Goal: Task Accomplishment & Management: Complete application form

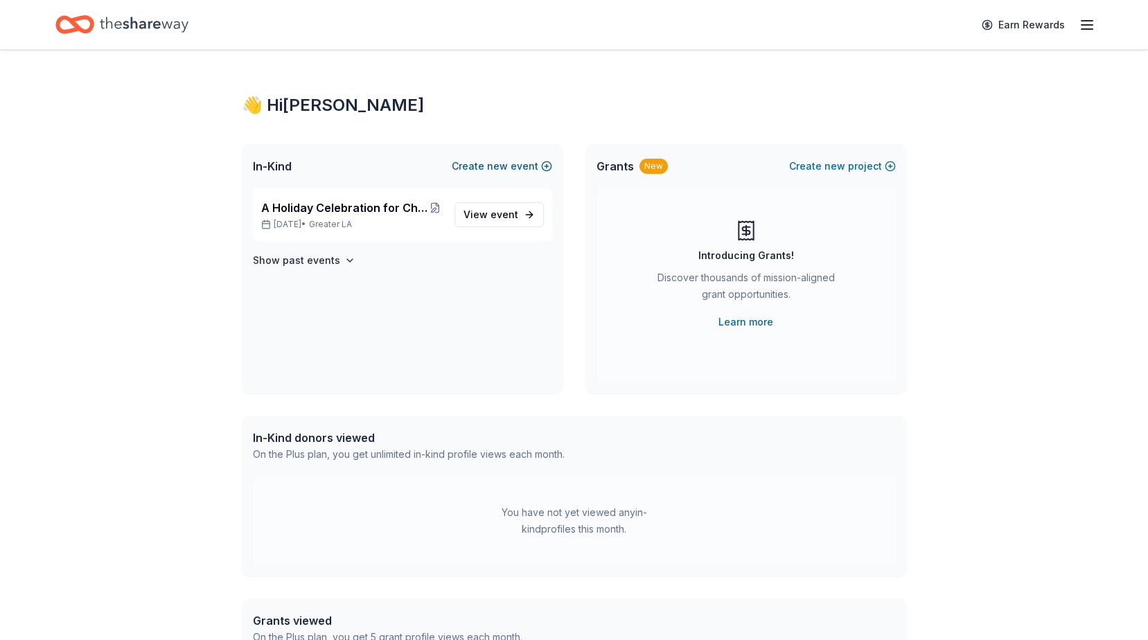
click at [547, 164] on button "Create new event" at bounding box center [502, 166] width 100 height 17
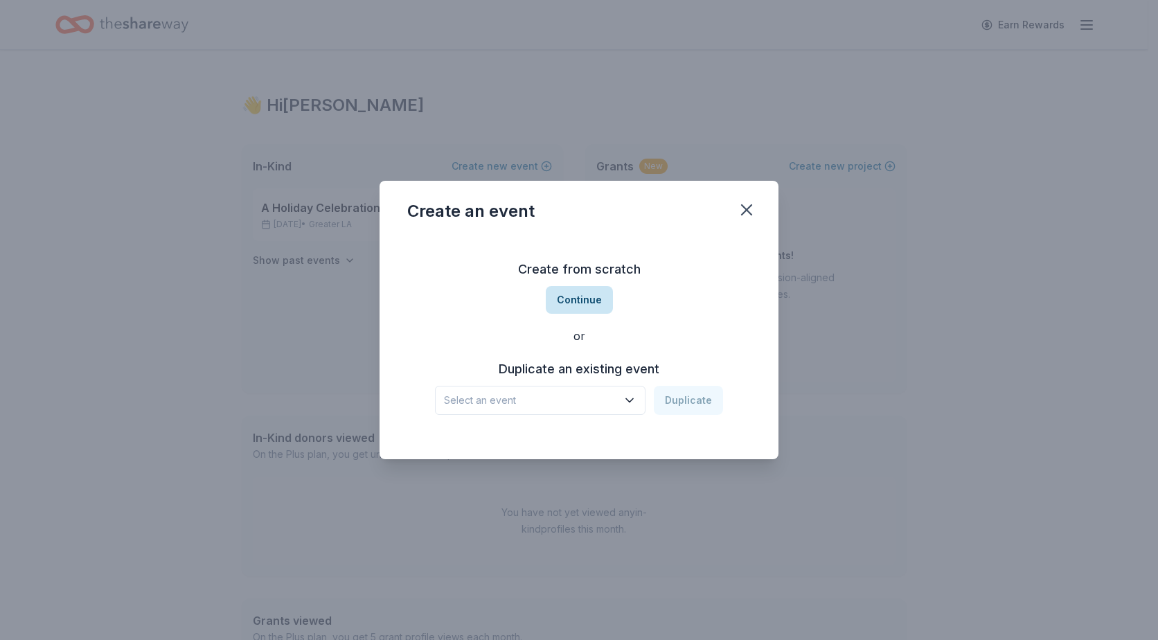
click at [573, 302] on button "Continue" at bounding box center [579, 300] width 67 height 28
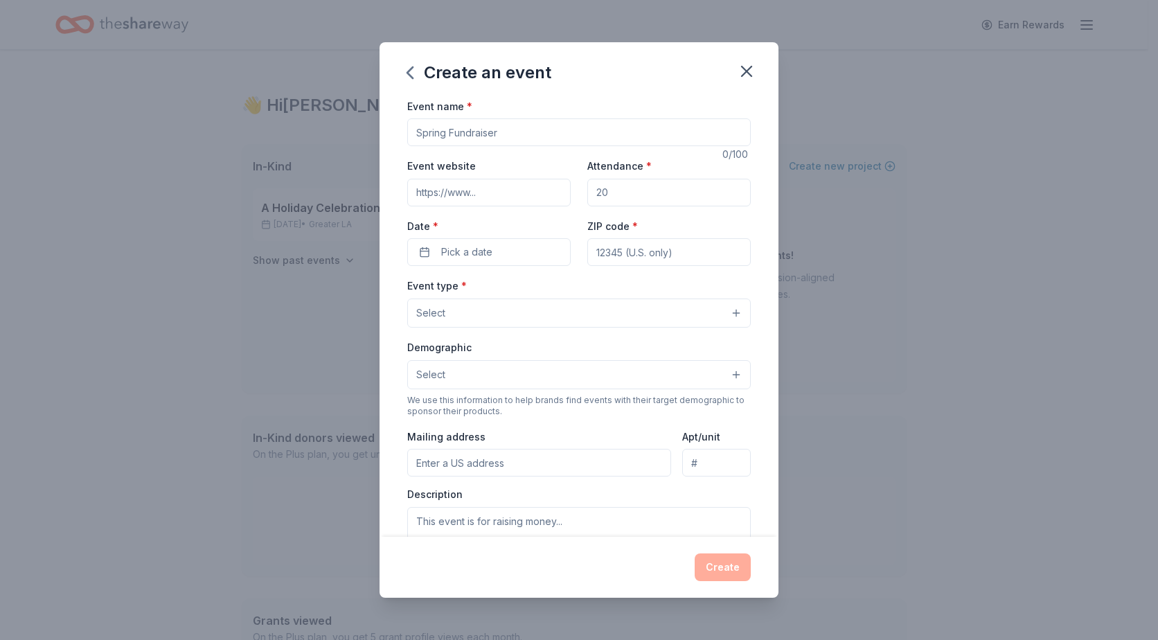
click at [508, 133] on input "Event name *" at bounding box center [579, 132] width 344 height 28
click at [507, 131] on input "Event name *" at bounding box center [579, 132] width 344 height 28
type input "100 Years Strong! The Future Starts Now."
click at [739, 72] on icon "button" at bounding box center [746, 71] width 19 height 19
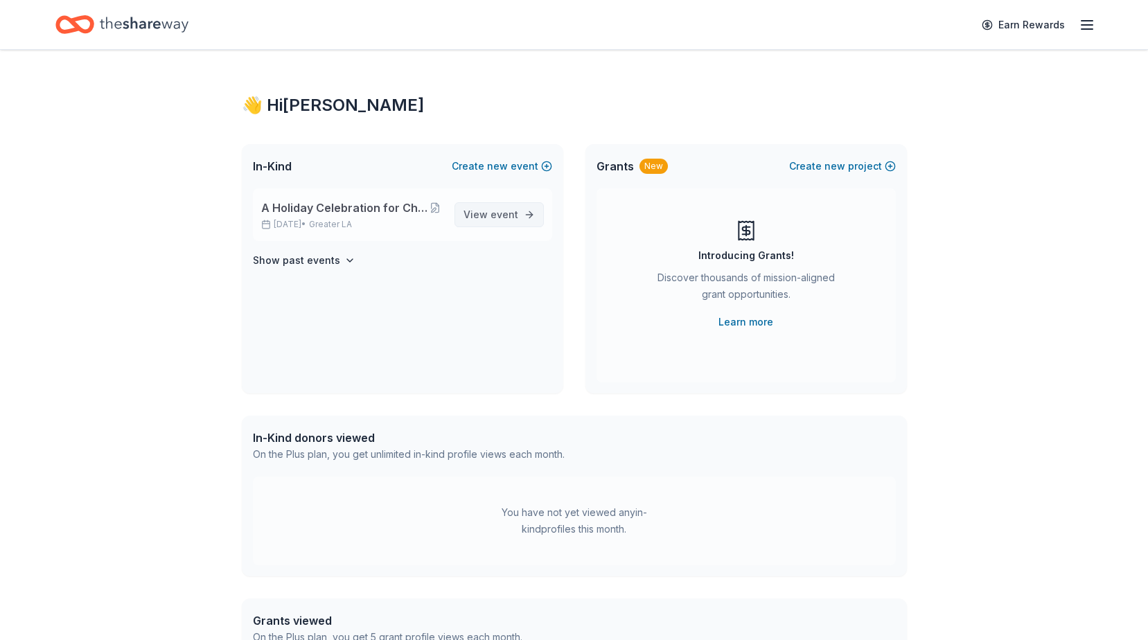
click at [486, 213] on span "View event" at bounding box center [491, 214] width 55 height 17
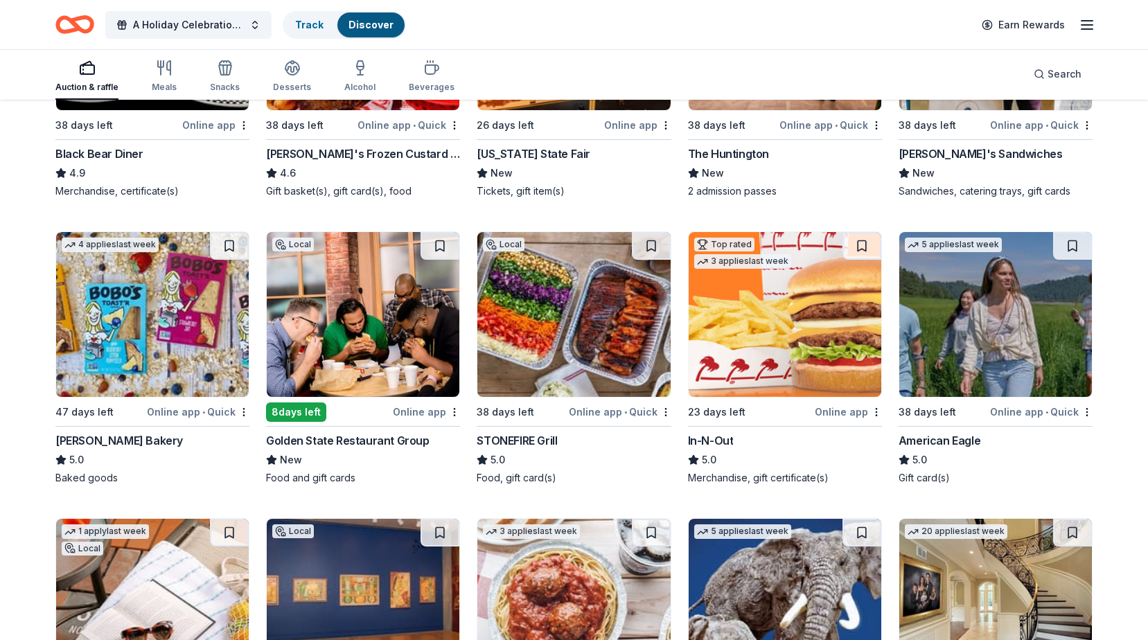
scroll to position [1865, 0]
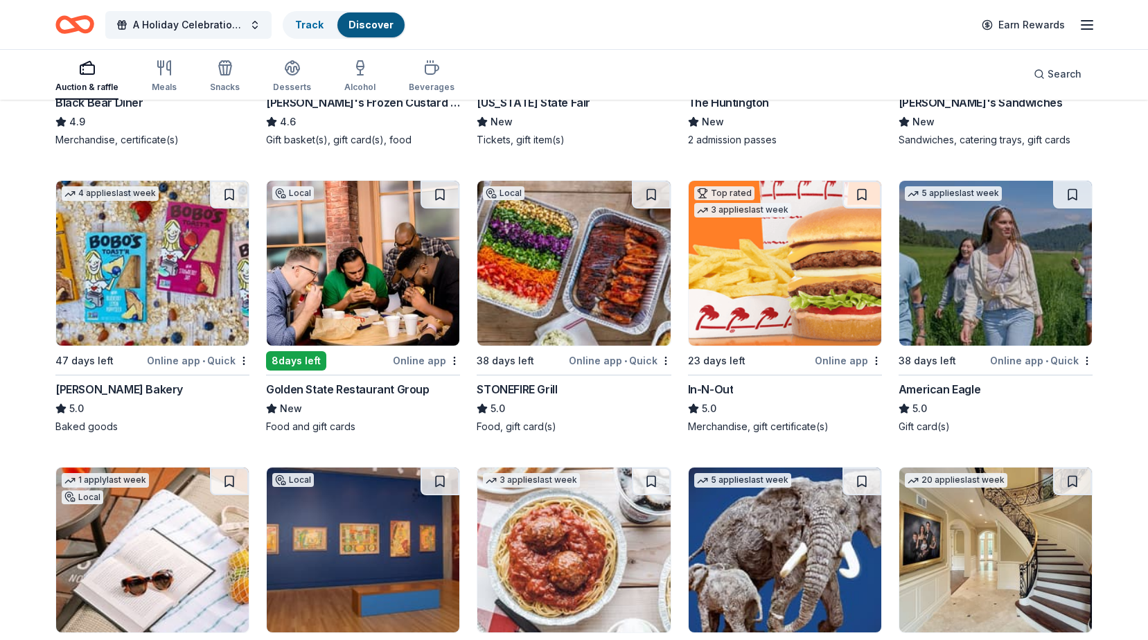
click at [767, 306] on img at bounding box center [785, 263] width 193 height 165
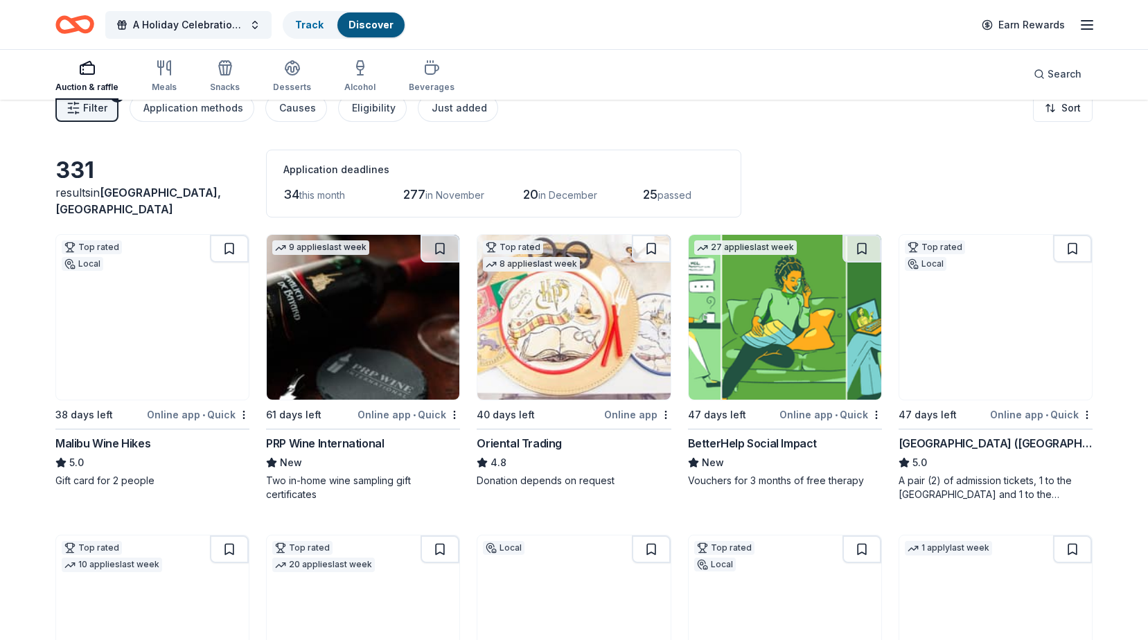
scroll to position [0, 0]
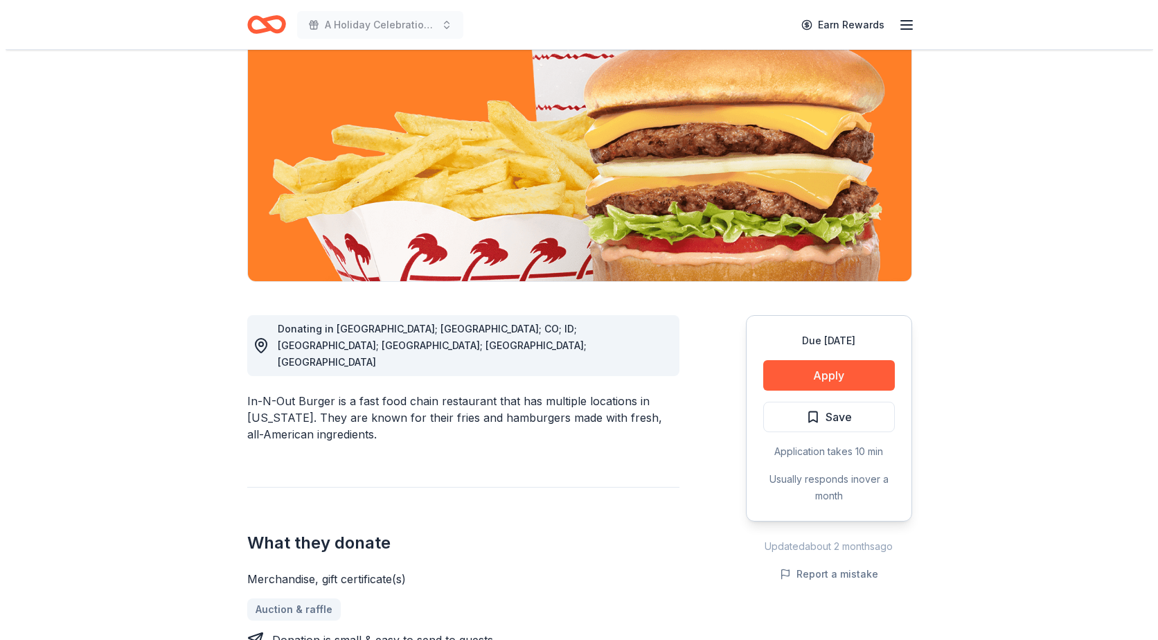
scroll to position [139, 0]
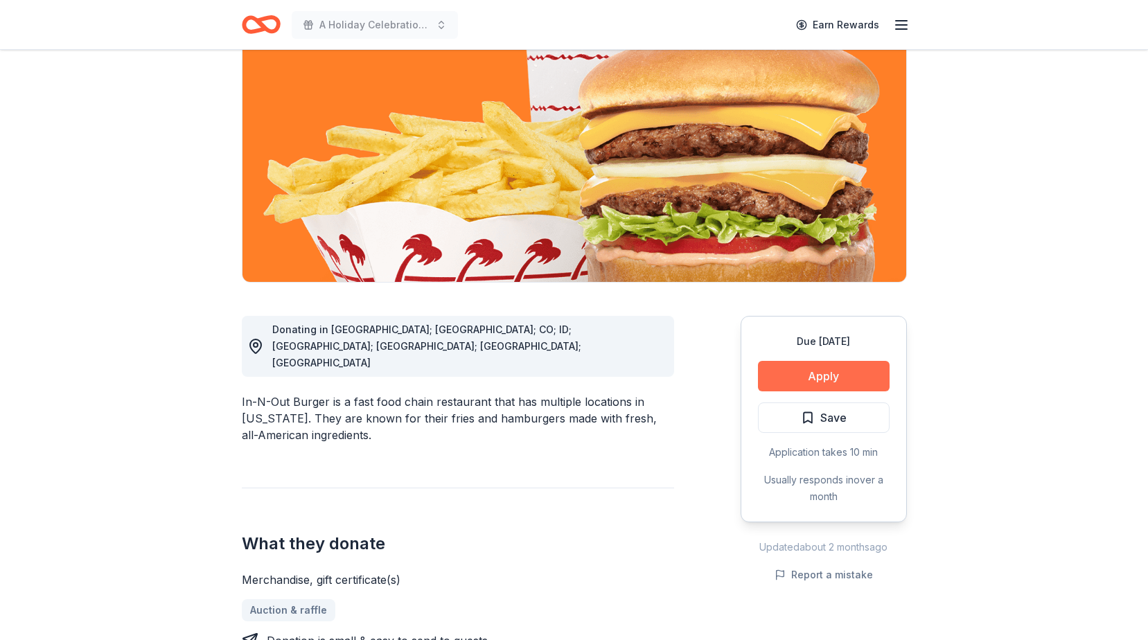
click at [819, 376] on button "Apply" at bounding box center [824, 376] width 132 height 30
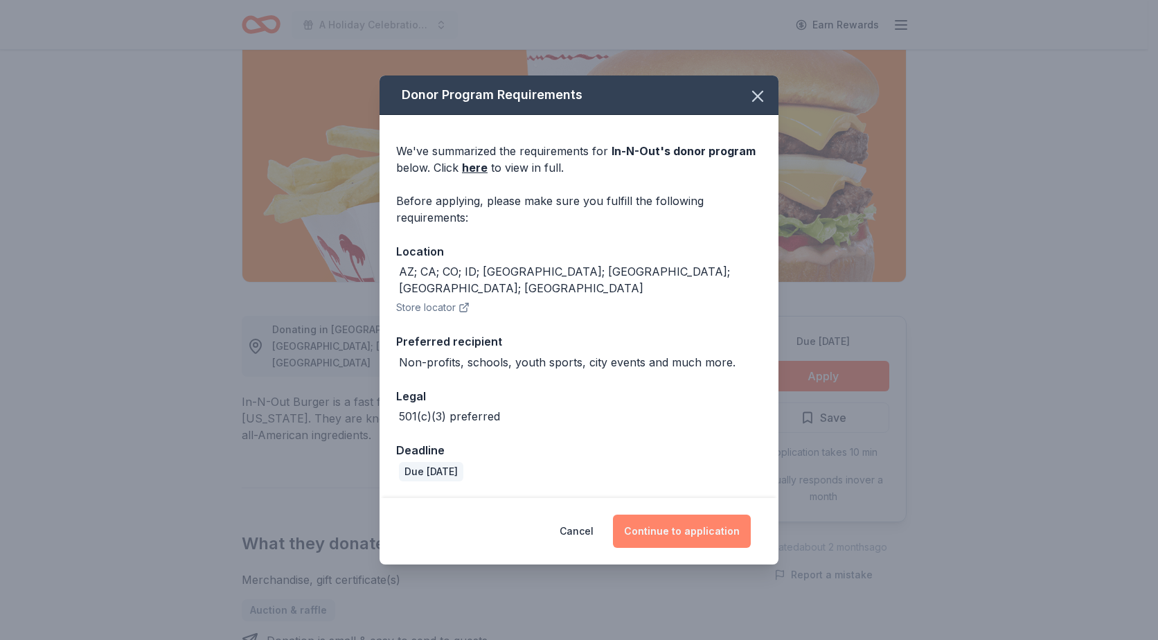
click at [660, 521] on button "Continue to application" at bounding box center [682, 531] width 138 height 33
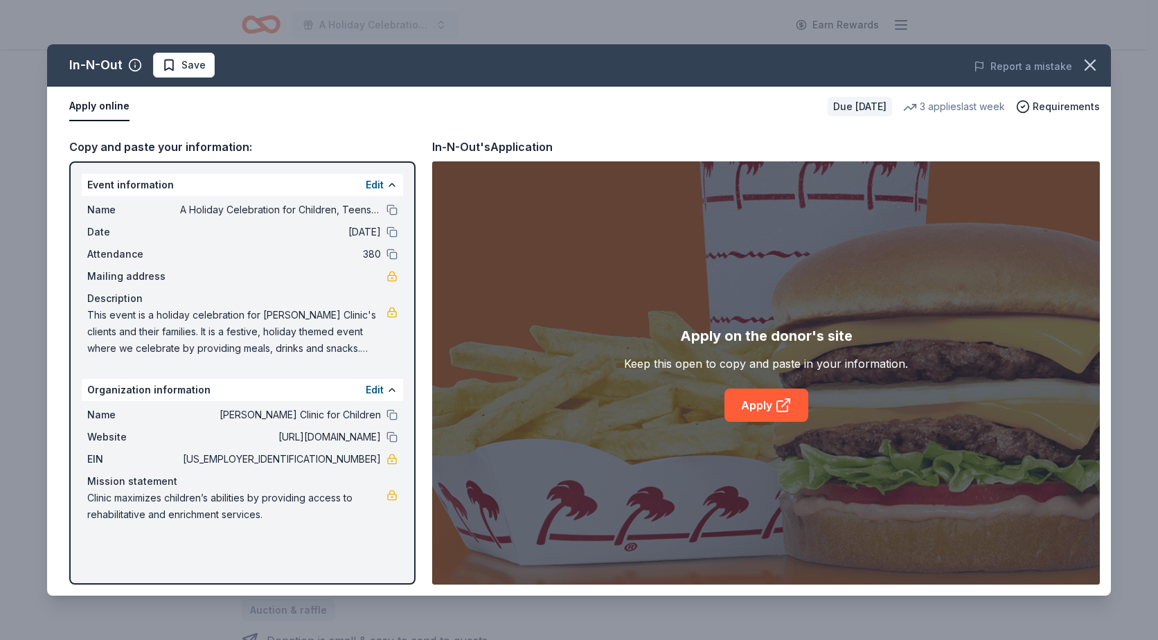
click at [138, 499] on span "Clinic maximizes children’s abilities by providing access to rehabilitative and…" at bounding box center [236, 506] width 299 height 33
click at [112, 482] on div "Mission statement" at bounding box center [242, 481] width 310 height 17
click at [755, 404] on link "Apply" at bounding box center [767, 405] width 84 height 33
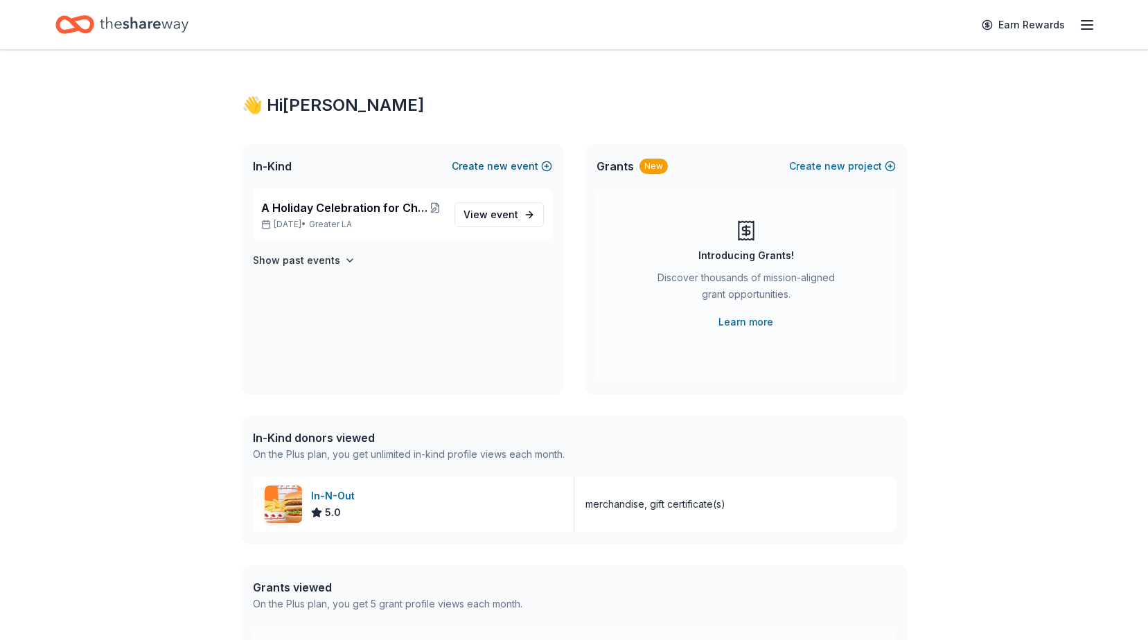
click at [547, 168] on button "Create new event" at bounding box center [502, 166] width 100 height 17
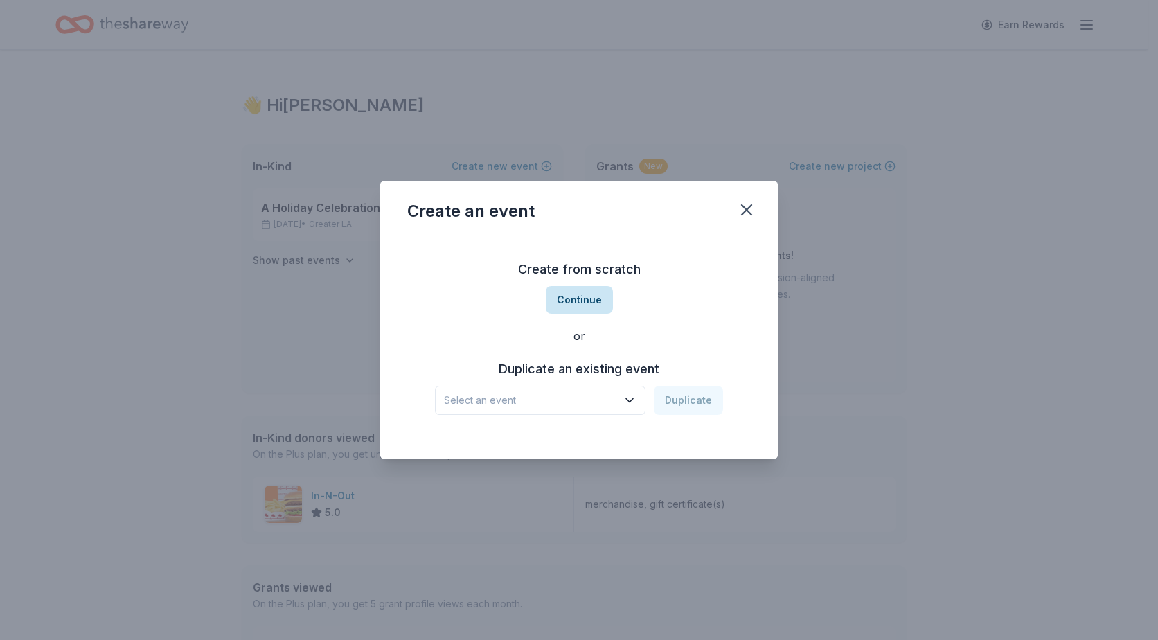
click at [578, 301] on button "Continue" at bounding box center [579, 300] width 67 height 28
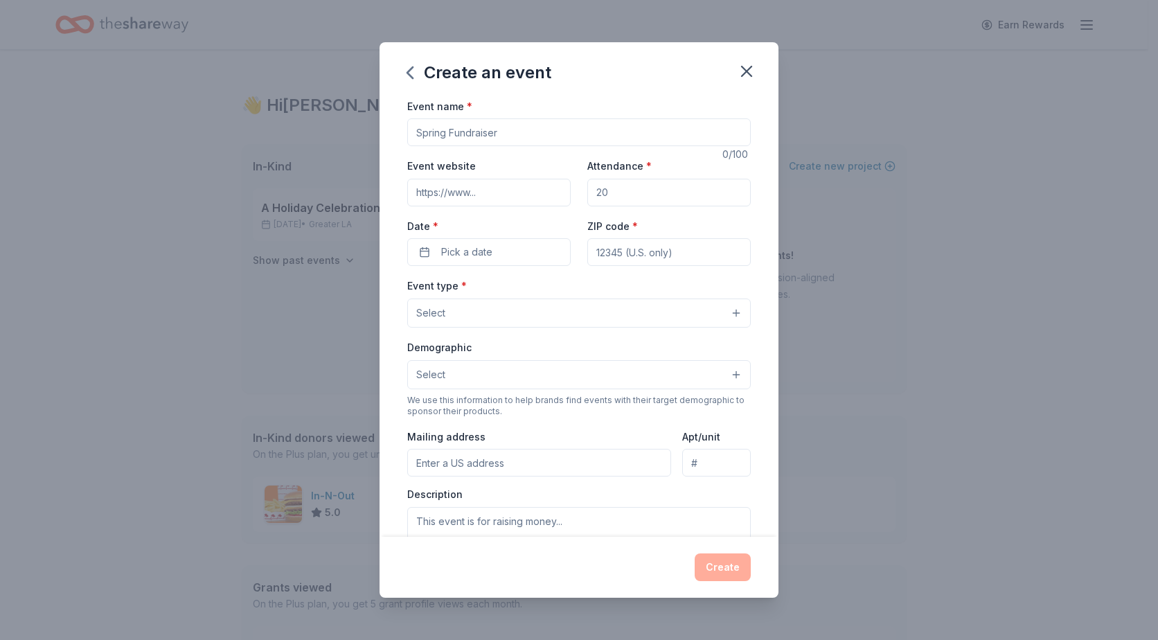
click at [515, 125] on input "Event name *" at bounding box center [579, 132] width 344 height 28
click at [509, 130] on input "Event name *" at bounding box center [579, 132] width 344 height 28
click at [518, 134] on input "Event name *" at bounding box center [579, 132] width 344 height 28
click at [503, 132] on input "Event name *" at bounding box center [579, 132] width 344 height 28
click at [499, 132] on input "100 Years Strong. The Future Starts Now" at bounding box center [579, 132] width 344 height 28
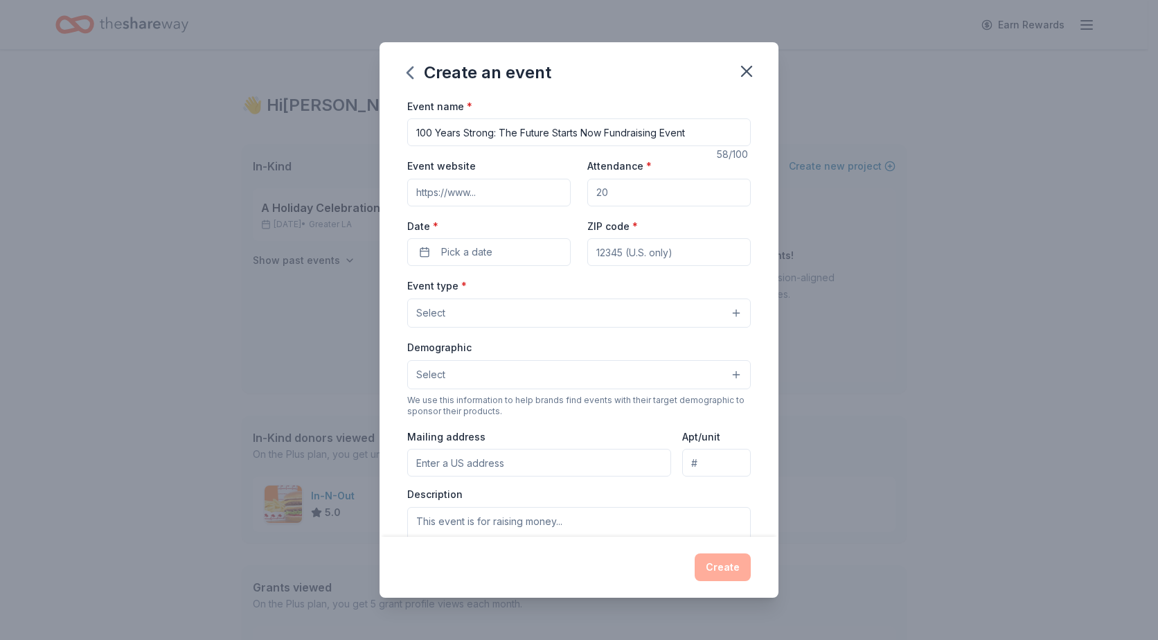
type input "100 Years Strong: The Future Starts Now Fundraising Event"
click at [461, 193] on input "Event website" at bounding box center [489, 193] width 164 height 28
type input "www.tichenorclinic.org"
click at [612, 191] on input "Attendance *" at bounding box center [670, 193] width 164 height 28
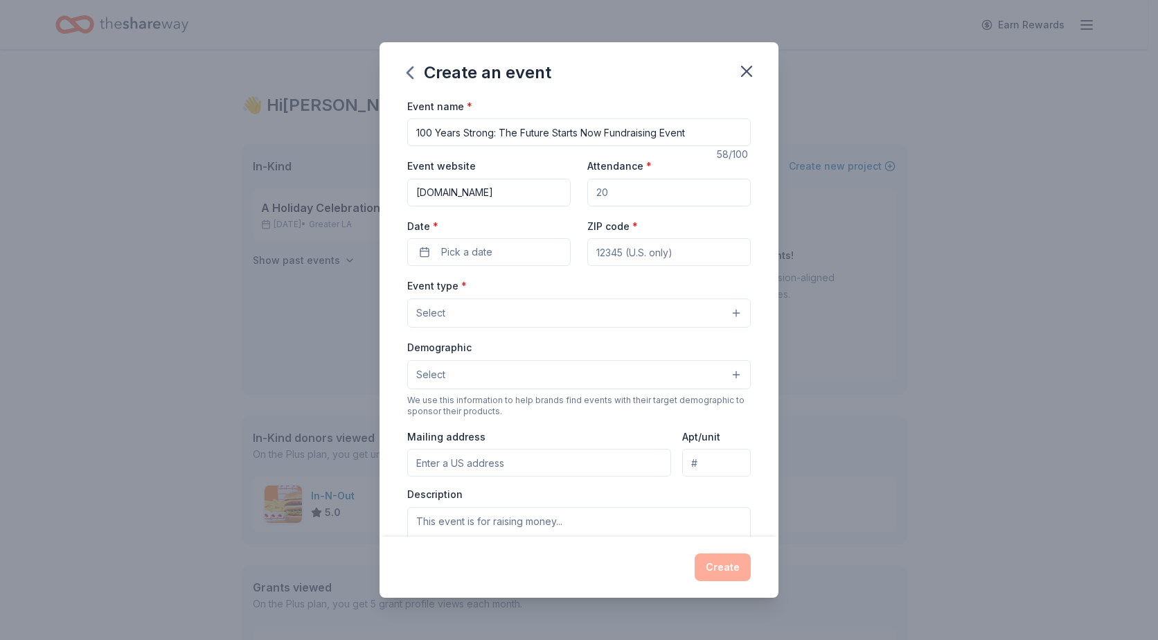
click at [606, 195] on input "Attendance *" at bounding box center [670, 193] width 164 height 28
click at [601, 192] on input "Attendance *" at bounding box center [670, 193] width 164 height 28
type input "175"
click at [500, 246] on button "Pick a date" at bounding box center [489, 252] width 164 height 28
click at [563, 288] on button "Go to next month" at bounding box center [560, 288] width 19 height 19
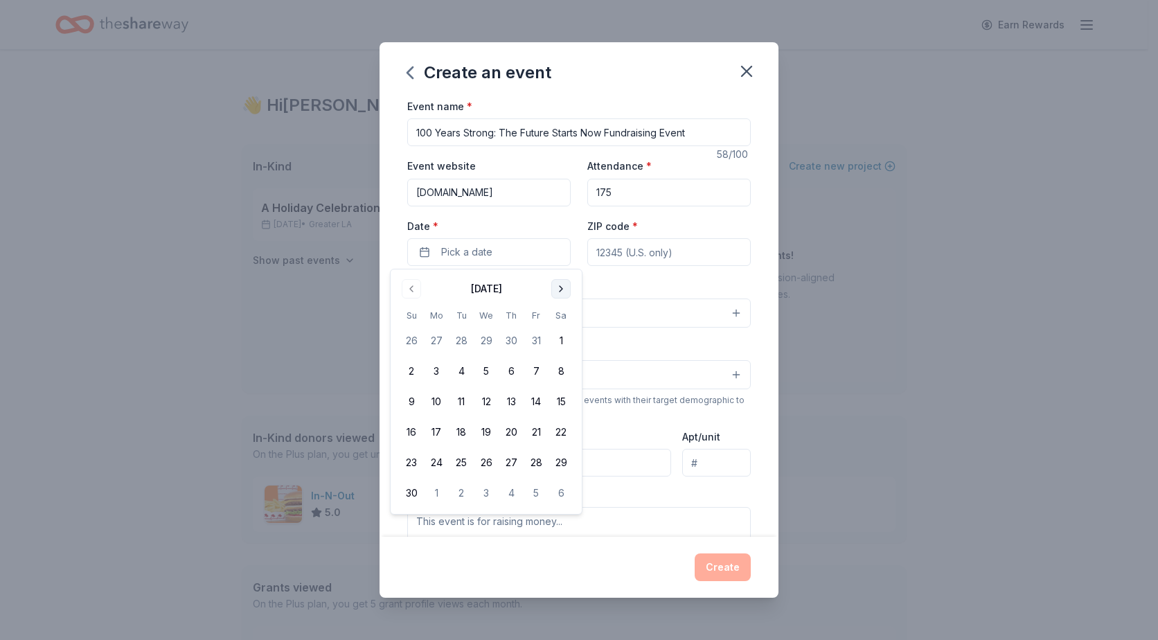
click at [563, 288] on button "Go to next month" at bounding box center [560, 288] width 19 height 19
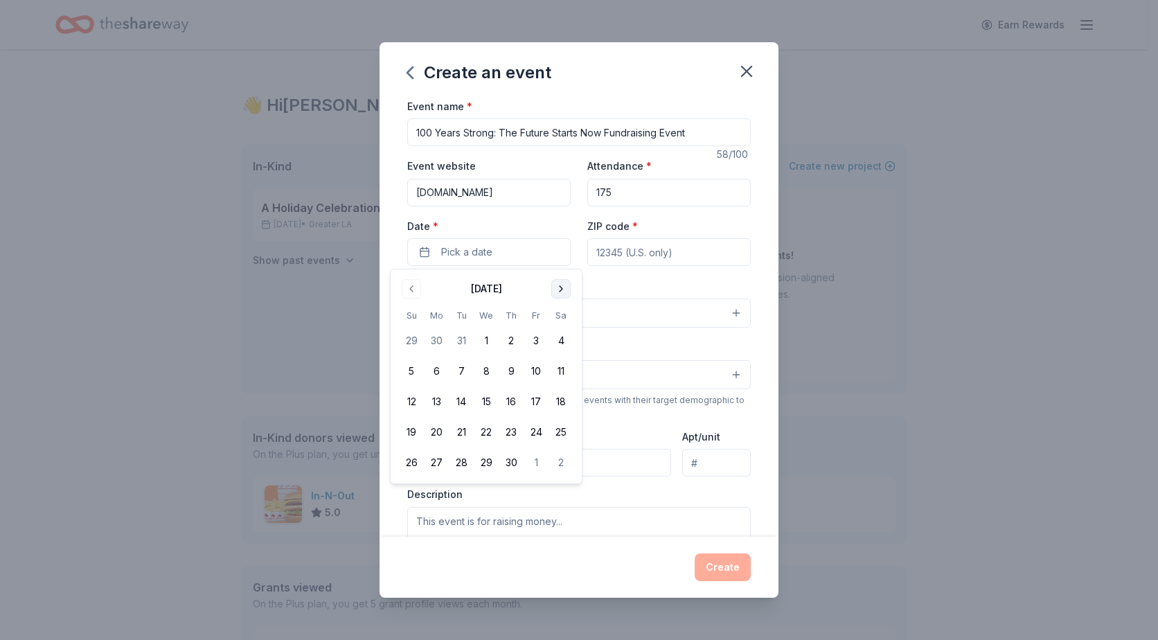
click at [563, 288] on button "Go to next month" at bounding box center [560, 288] width 19 height 19
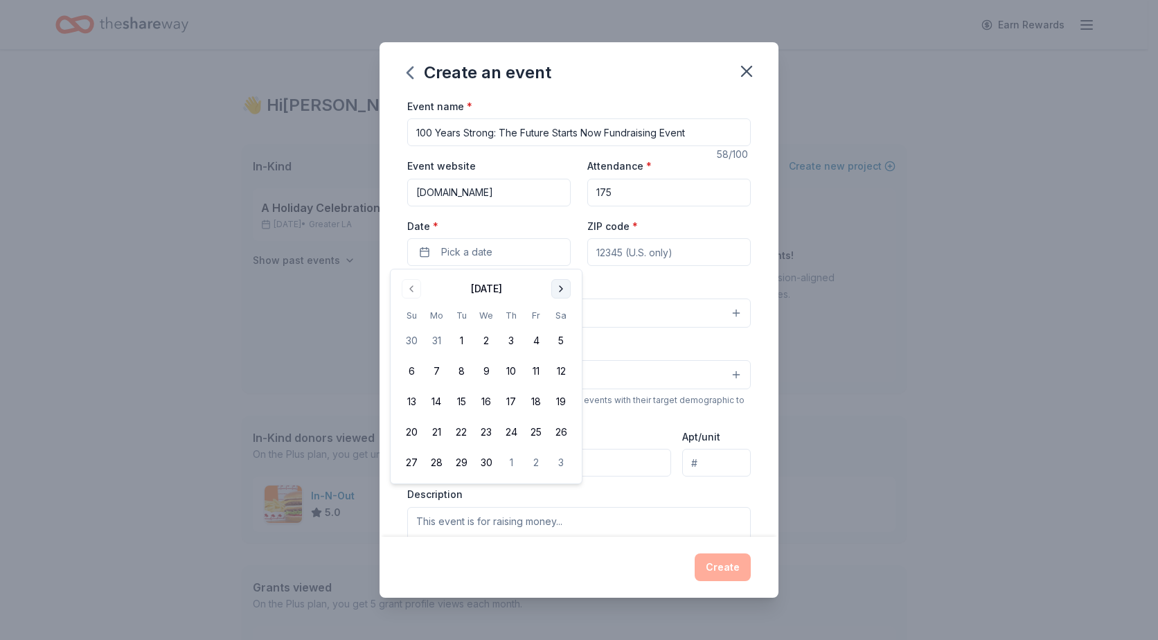
click at [563, 288] on button "Go to next month" at bounding box center [560, 288] width 19 height 19
click at [416, 292] on button "Go to previous month" at bounding box center [411, 288] width 19 height 19
click at [511, 340] on button "3" at bounding box center [511, 340] width 25 height 25
click at [646, 252] on input "ZIP code *" at bounding box center [670, 252] width 164 height 28
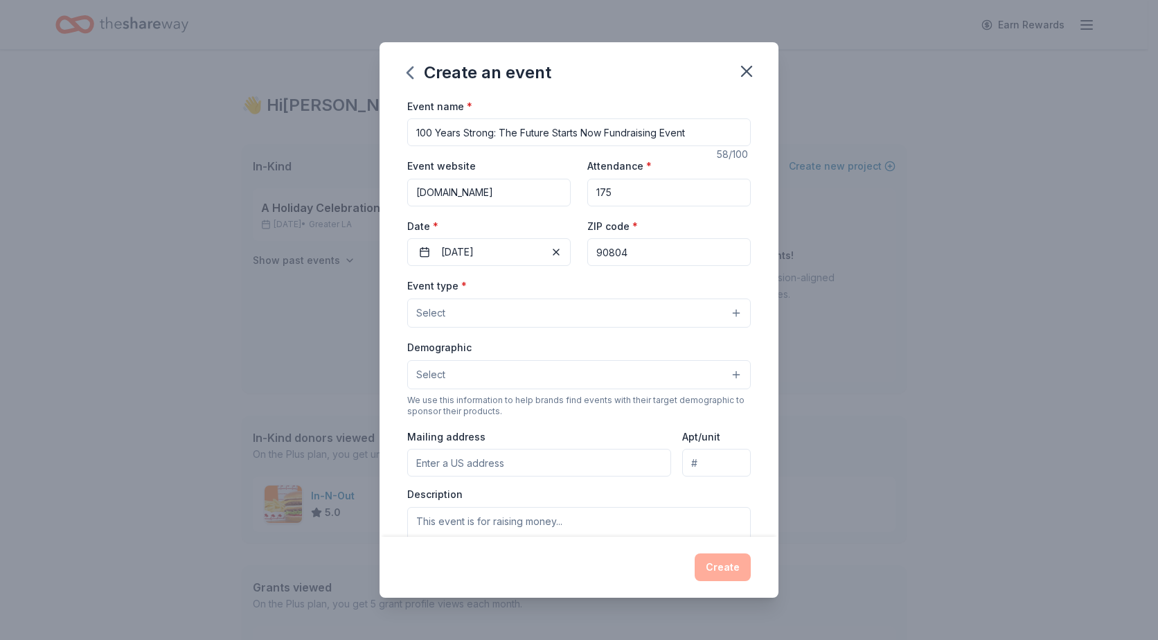
type input "90804"
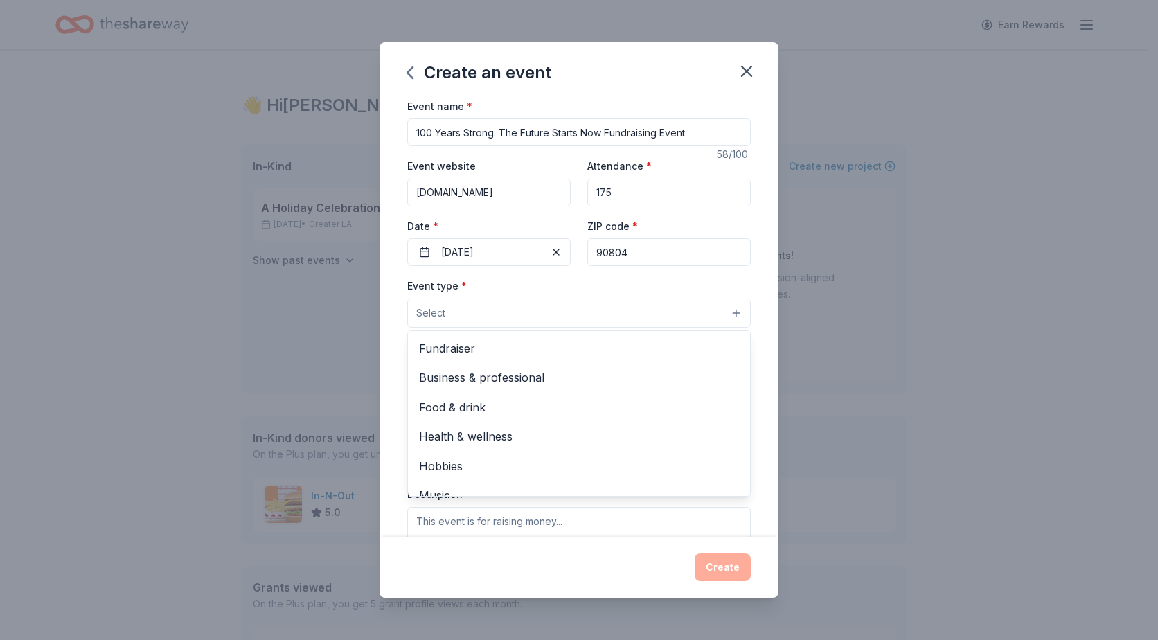
click at [495, 305] on button "Select" at bounding box center [579, 313] width 344 height 29
click at [473, 353] on span "Fundraiser" at bounding box center [579, 348] width 320 height 18
click at [565, 301] on button "Fundraiser" at bounding box center [579, 314] width 344 height 30
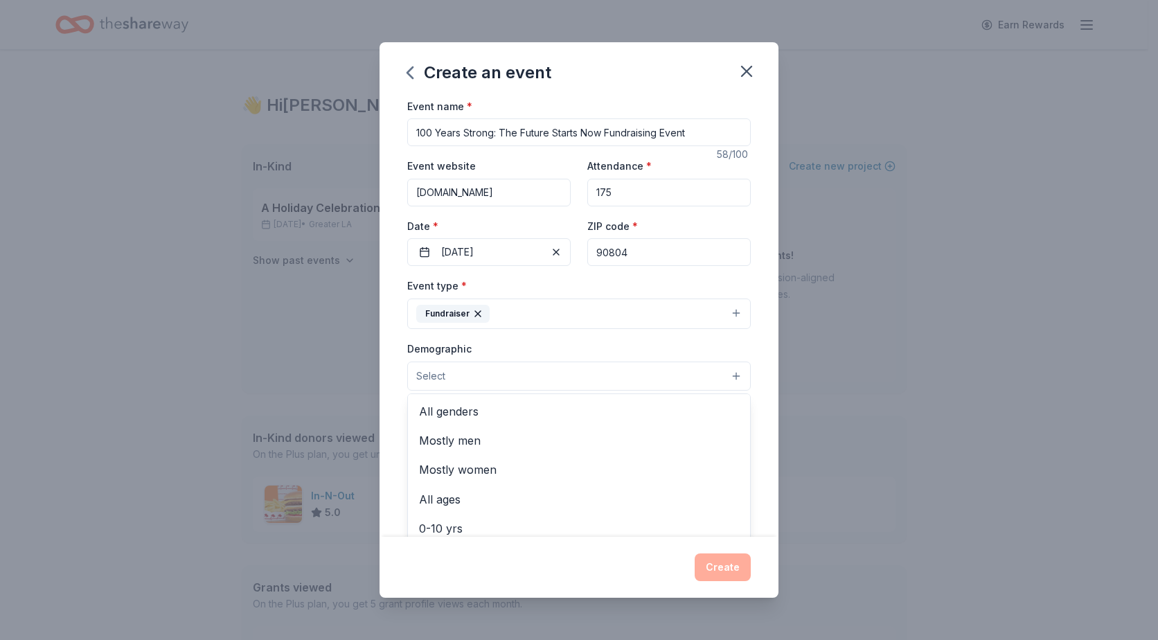
click at [461, 375] on button "Select" at bounding box center [579, 376] width 344 height 29
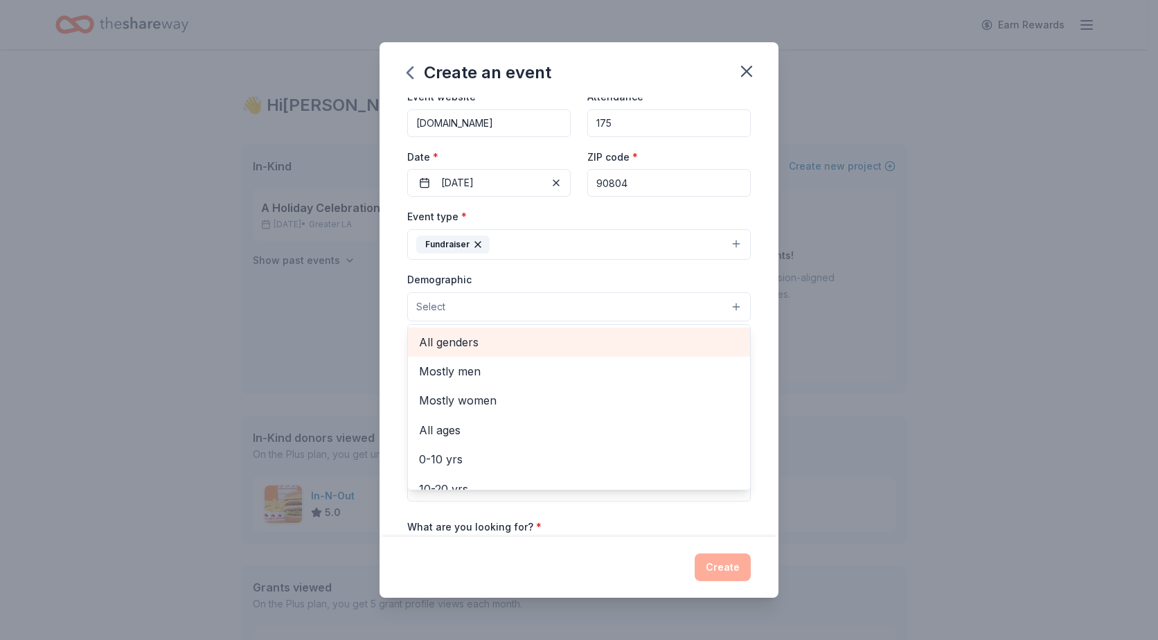
click at [466, 341] on span "All genders" at bounding box center [579, 342] width 320 height 18
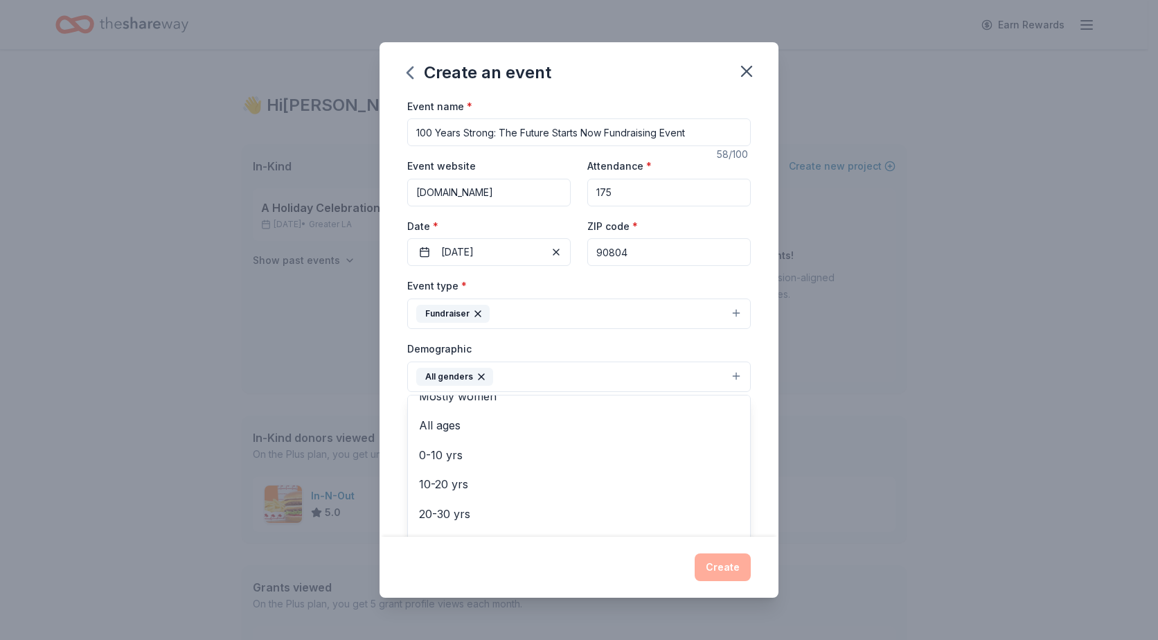
scroll to position [69, 0]
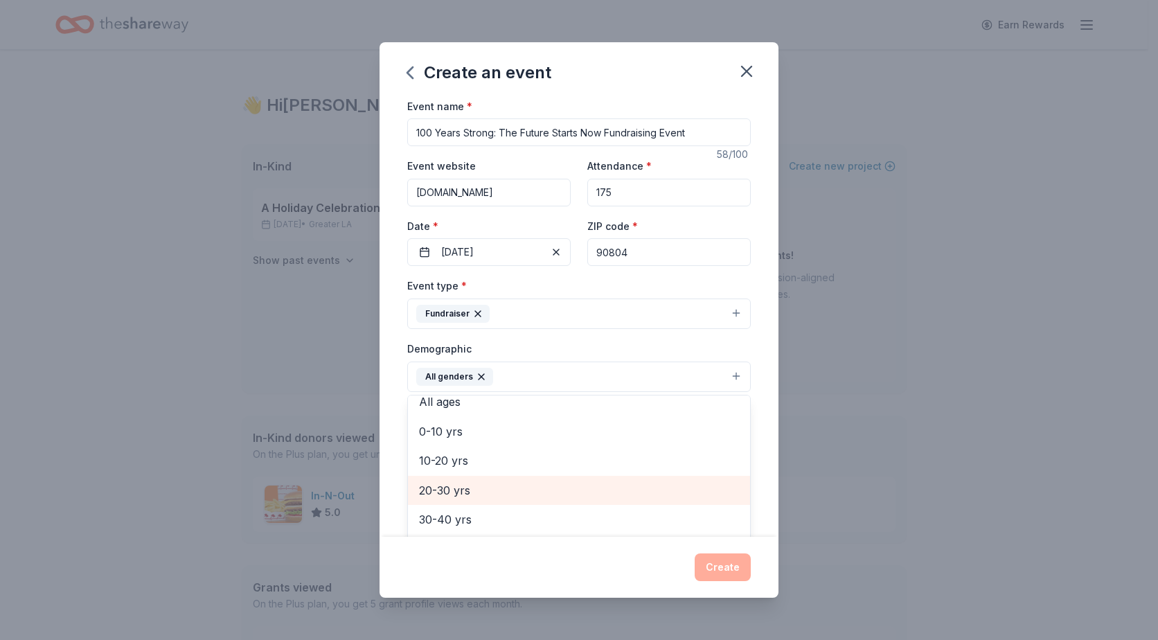
click at [457, 491] on span "20-30 yrs" at bounding box center [579, 491] width 320 height 18
click at [457, 491] on span "30-40 yrs" at bounding box center [579, 491] width 320 height 18
click at [457, 490] on span "40-50 yrs" at bounding box center [579, 491] width 320 height 18
click at [463, 500] on span "50-60 yrs" at bounding box center [579, 491] width 320 height 18
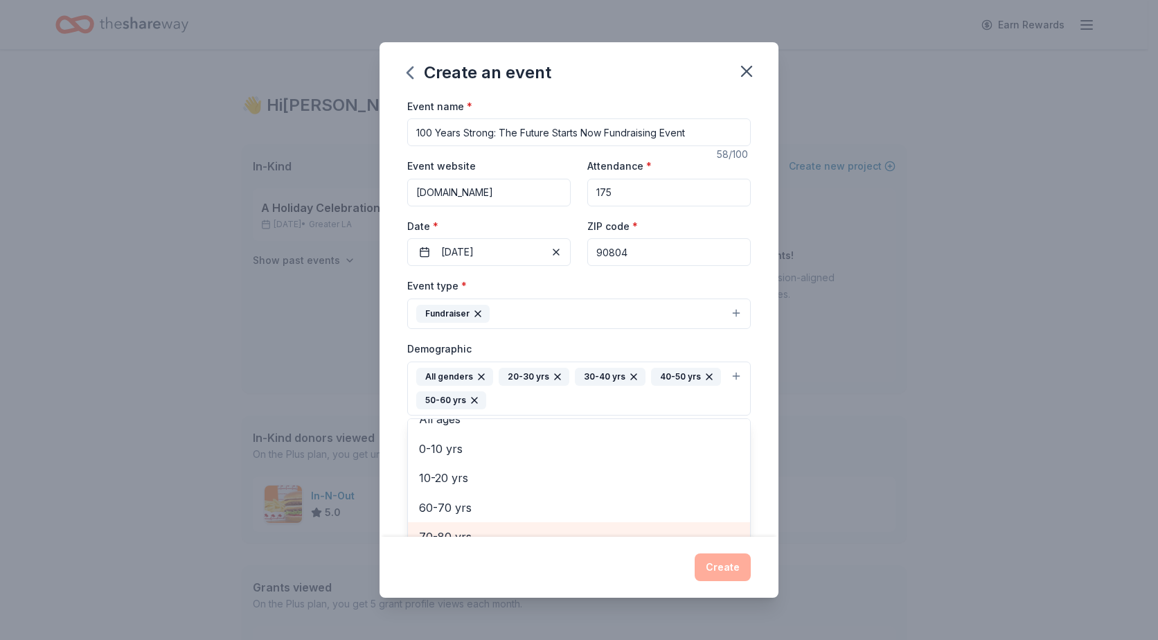
scroll to position [15, 0]
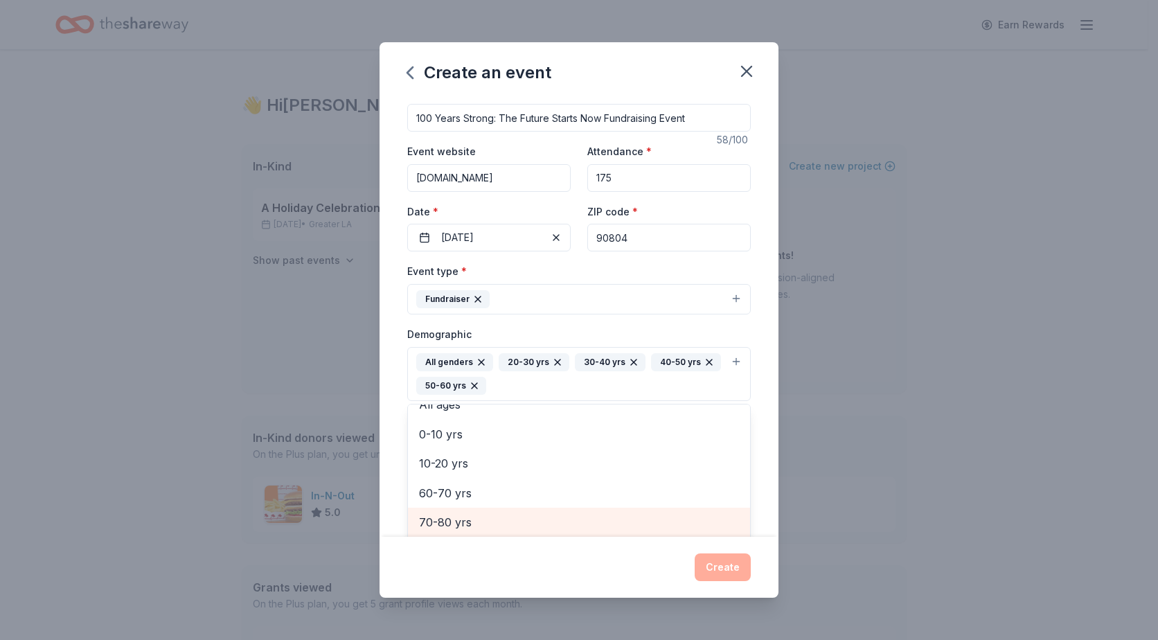
click at [455, 531] on span "70-80 yrs" at bounding box center [579, 522] width 320 height 18
click at [449, 524] on span "60-70 yrs" at bounding box center [579, 522] width 320 height 18
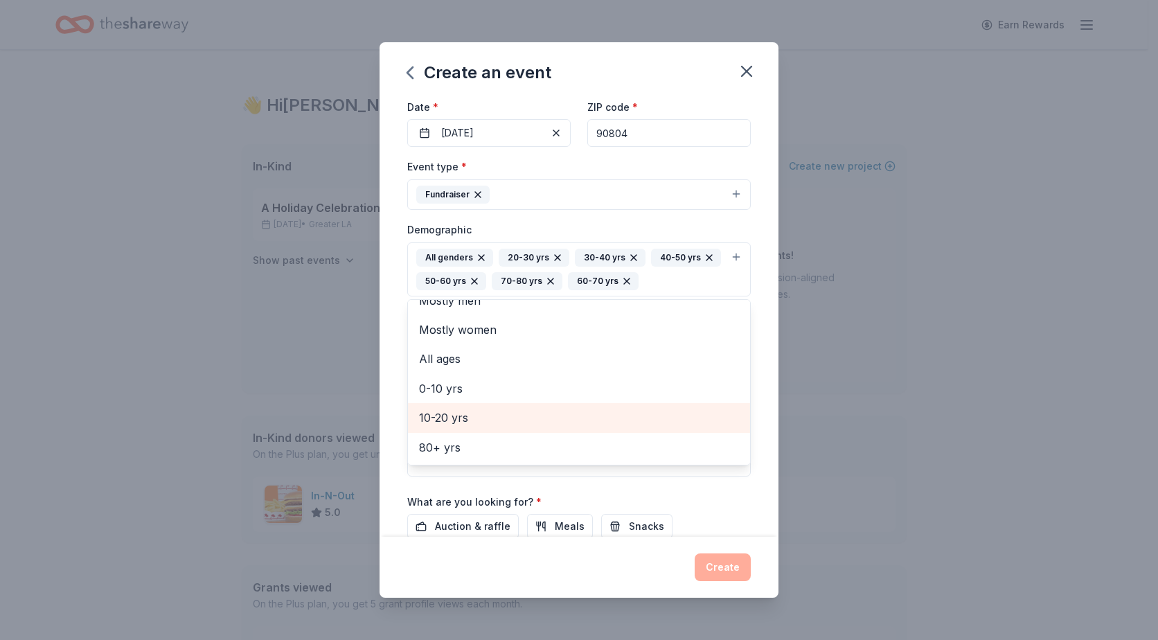
scroll to position [154, 0]
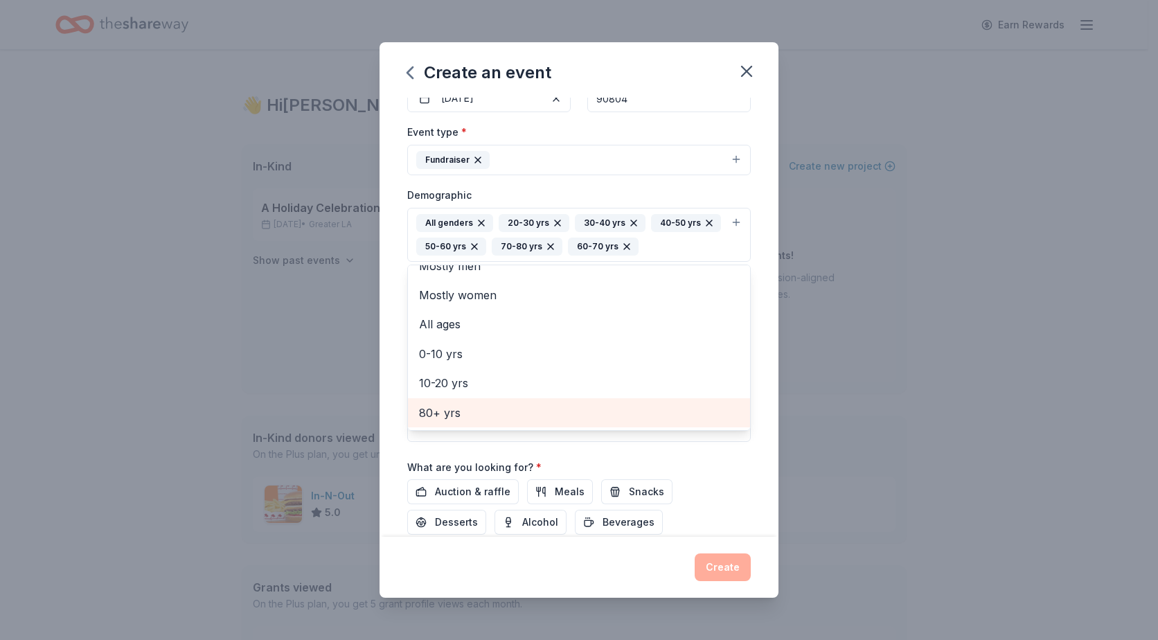
click at [450, 414] on span "80+ yrs" at bounding box center [579, 413] width 320 height 18
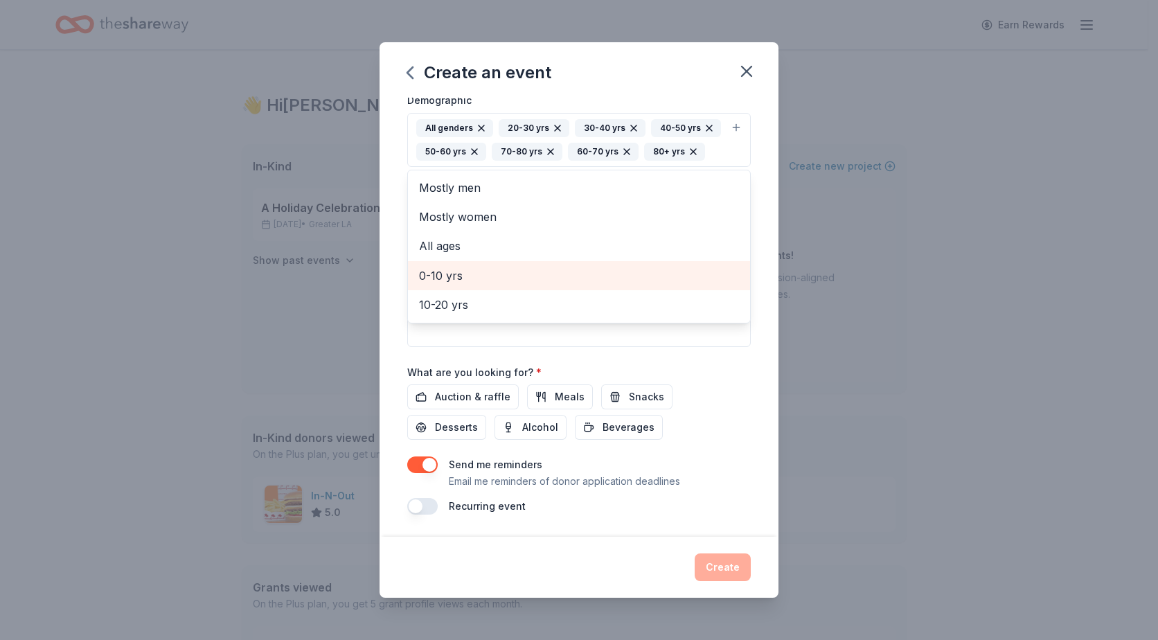
scroll to position [272, 0]
click at [461, 397] on div "Event name * 100 Years Strong: The Future Starts Now Fundraising Event 58 /100 …" at bounding box center [579, 182] width 344 height 667
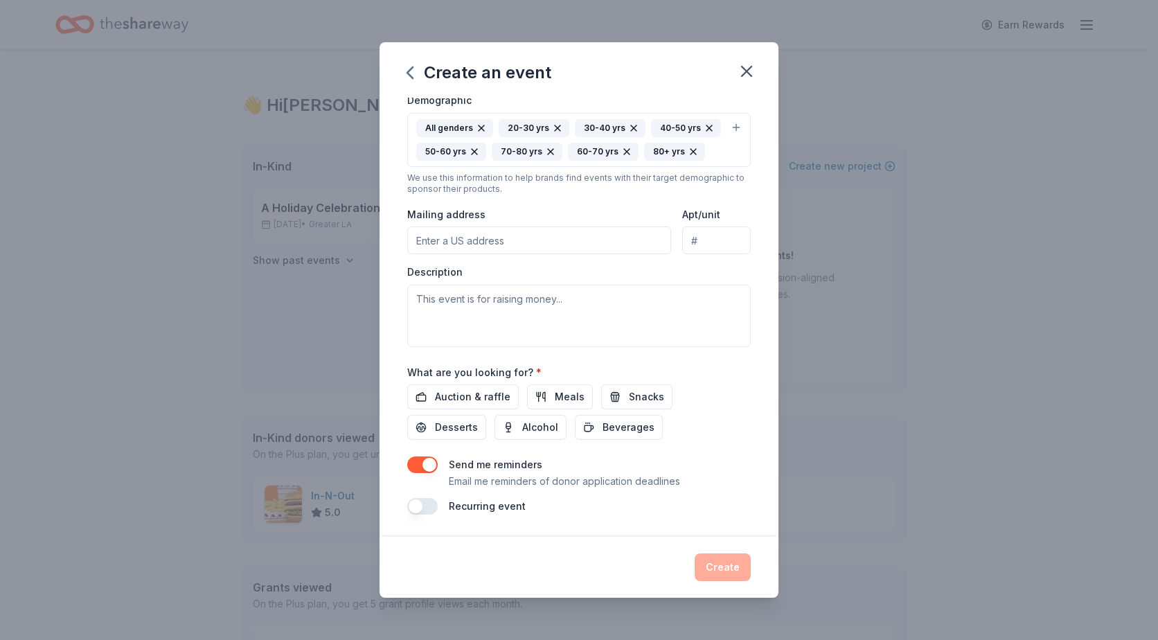
scroll to position [264, 0]
click at [459, 405] on span "Auction & raffle" at bounding box center [473, 397] width 76 height 17
click at [523, 436] on span "Alcohol" at bounding box center [540, 427] width 36 height 17
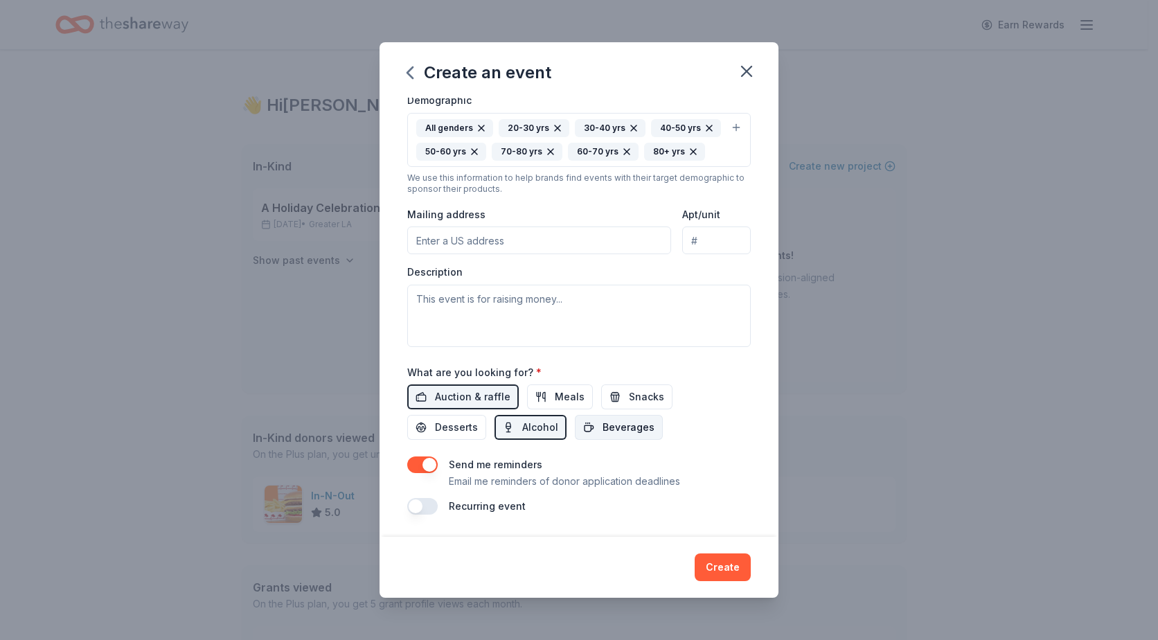
click at [594, 436] on button "Beverages" at bounding box center [619, 427] width 88 height 25
click at [555, 405] on span "Meals" at bounding box center [570, 397] width 30 height 17
click at [418, 509] on button "button" at bounding box center [422, 506] width 30 height 17
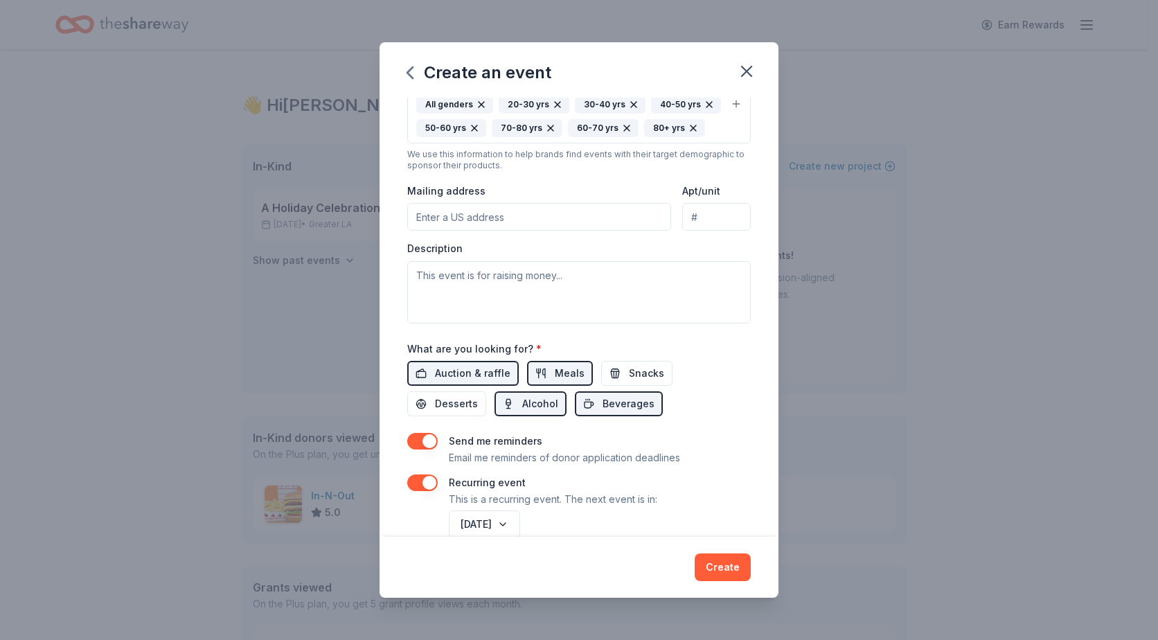
click at [428, 491] on button "button" at bounding box center [422, 483] width 30 height 17
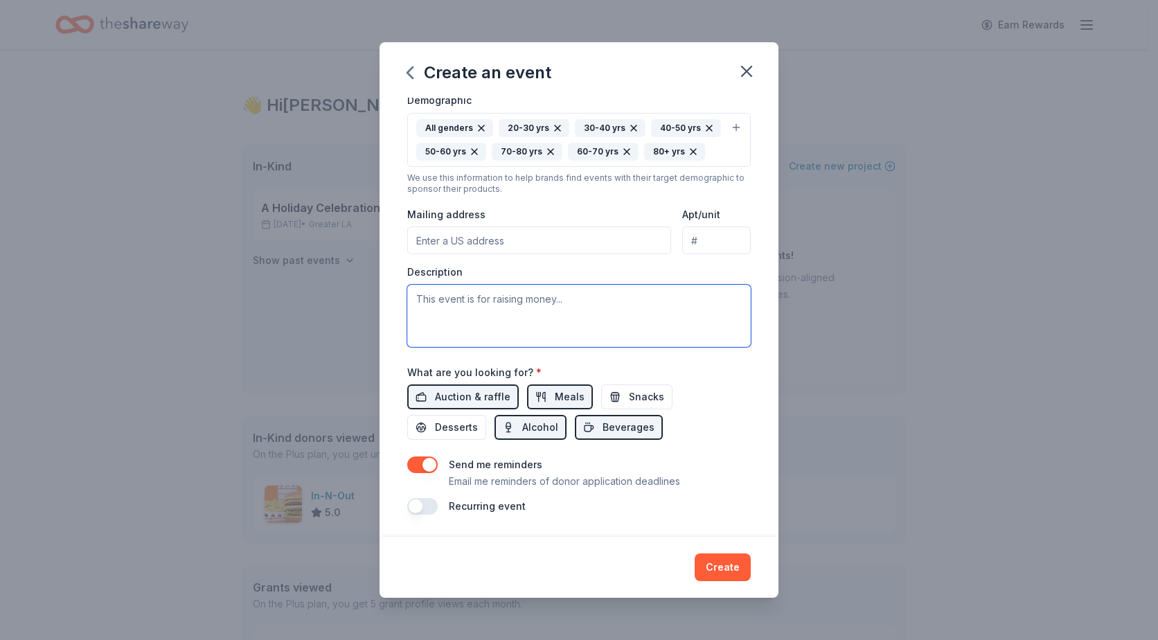
click at [442, 303] on textarea at bounding box center [579, 316] width 344 height 62
type textarea "T"
type textarea "Net proceeds of this event go to help children with disabilities and their fami…"
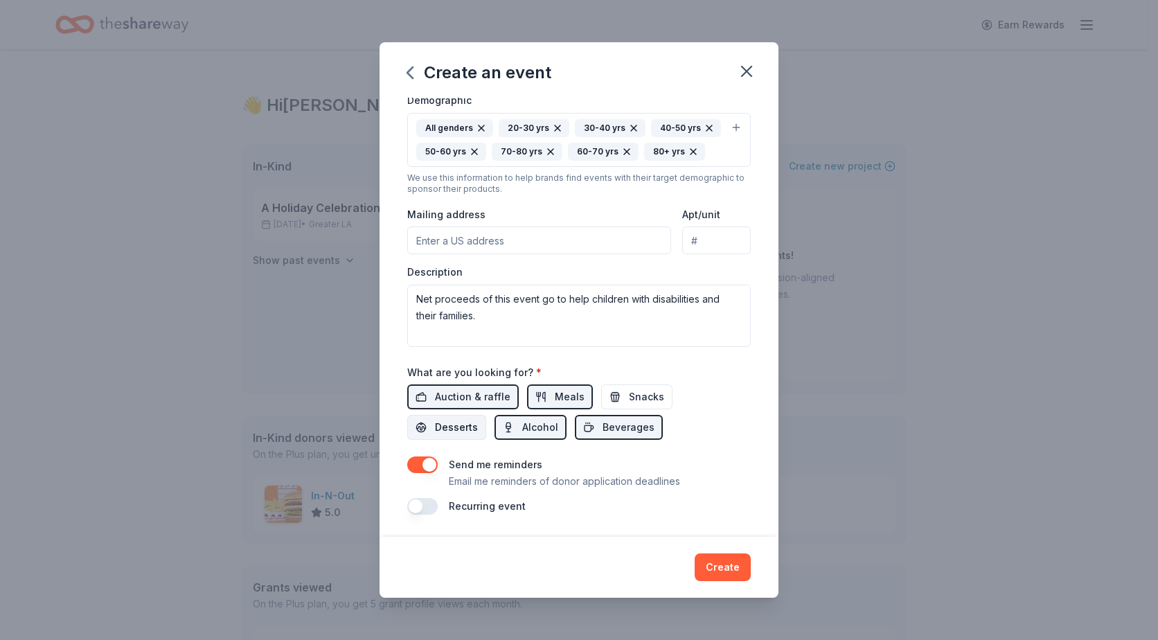
click at [445, 425] on span "Desserts" at bounding box center [456, 427] width 43 height 17
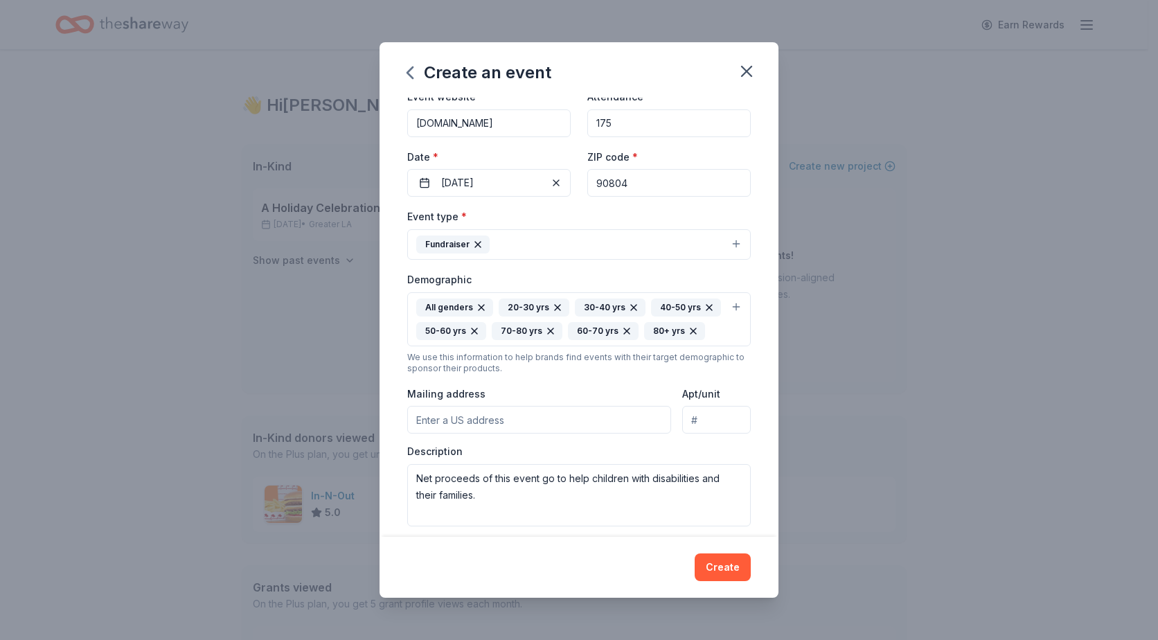
scroll to position [208, 0]
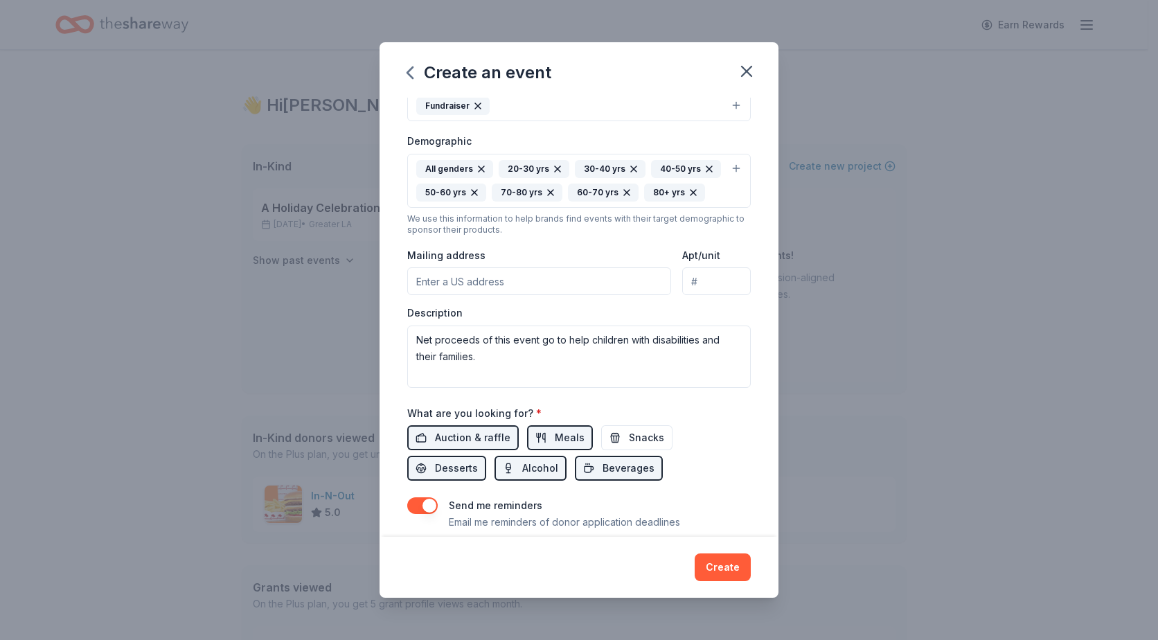
click at [436, 295] on input "Mailing address" at bounding box center [539, 281] width 264 height 28
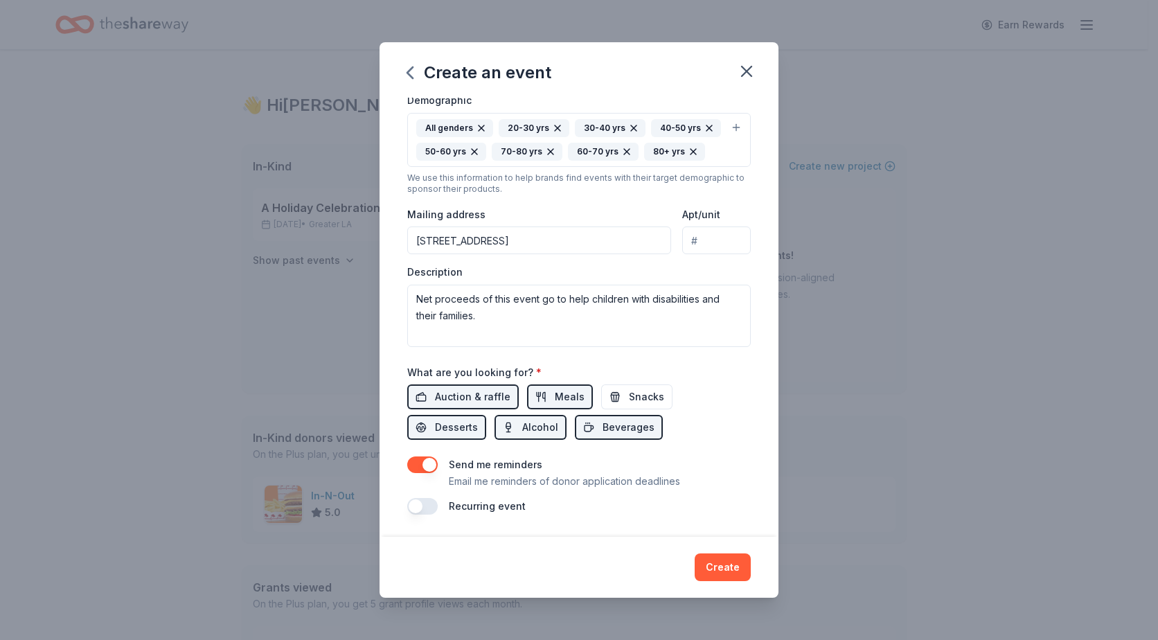
scroll to position [203, 0]
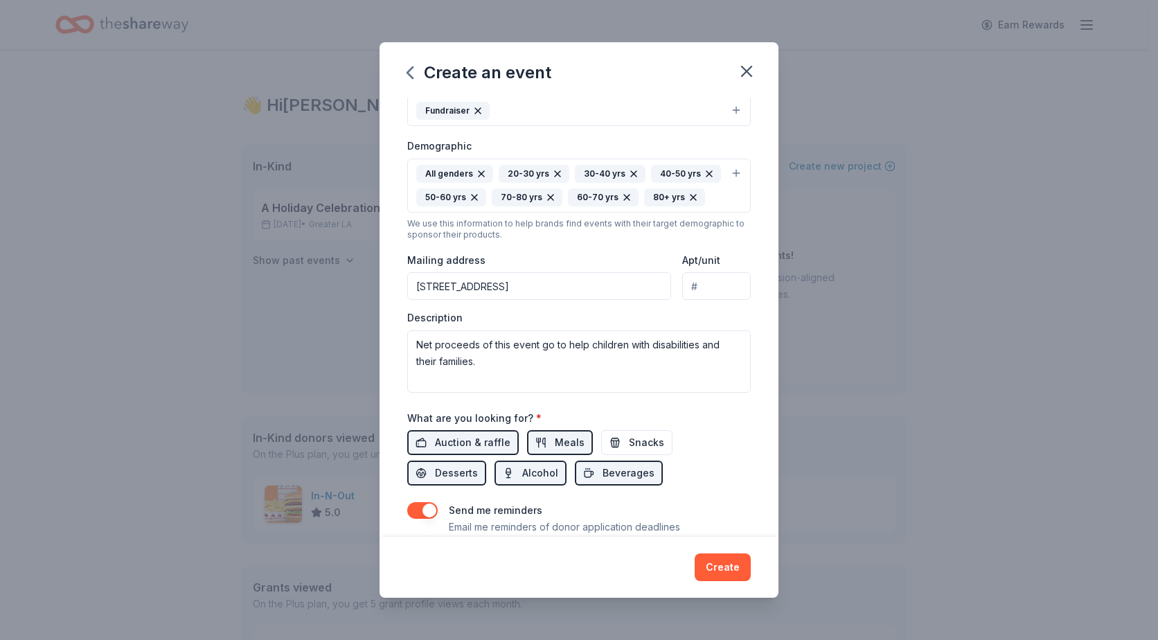
click at [543, 300] on input "1660 Termino Avenue" at bounding box center [539, 286] width 264 height 28
type input "1660 Termino Avenue, Long Beach, CA 90804"
click at [714, 441] on div "What are you looking for? * Auction & raffle Meals Snacks Desserts Alcohol Beve…" at bounding box center [579, 447] width 344 height 77
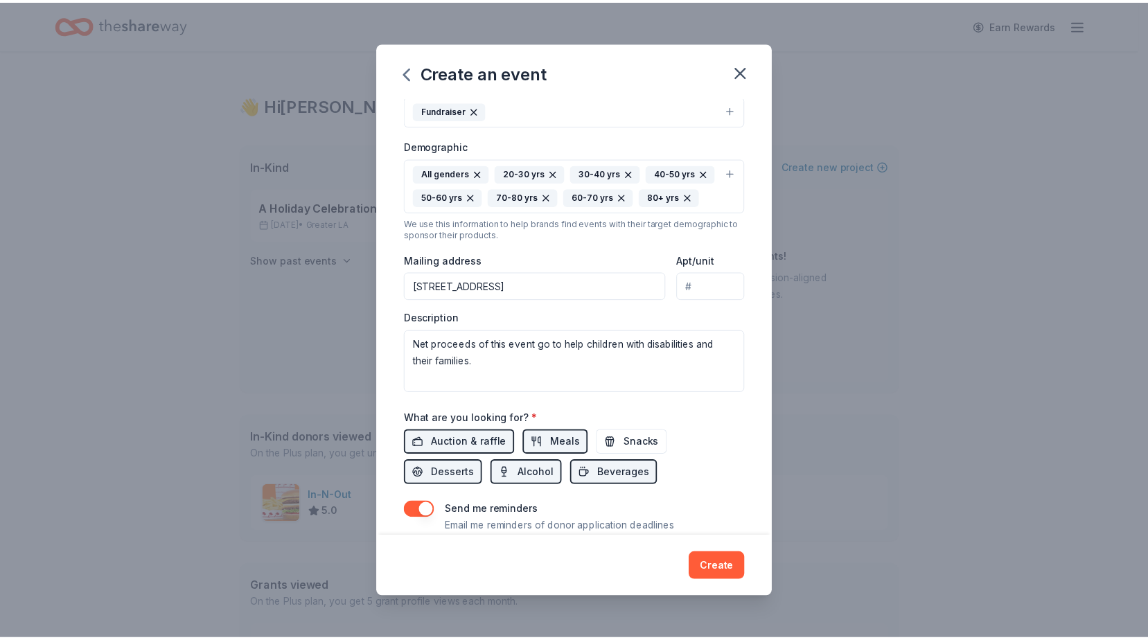
scroll to position [272, 0]
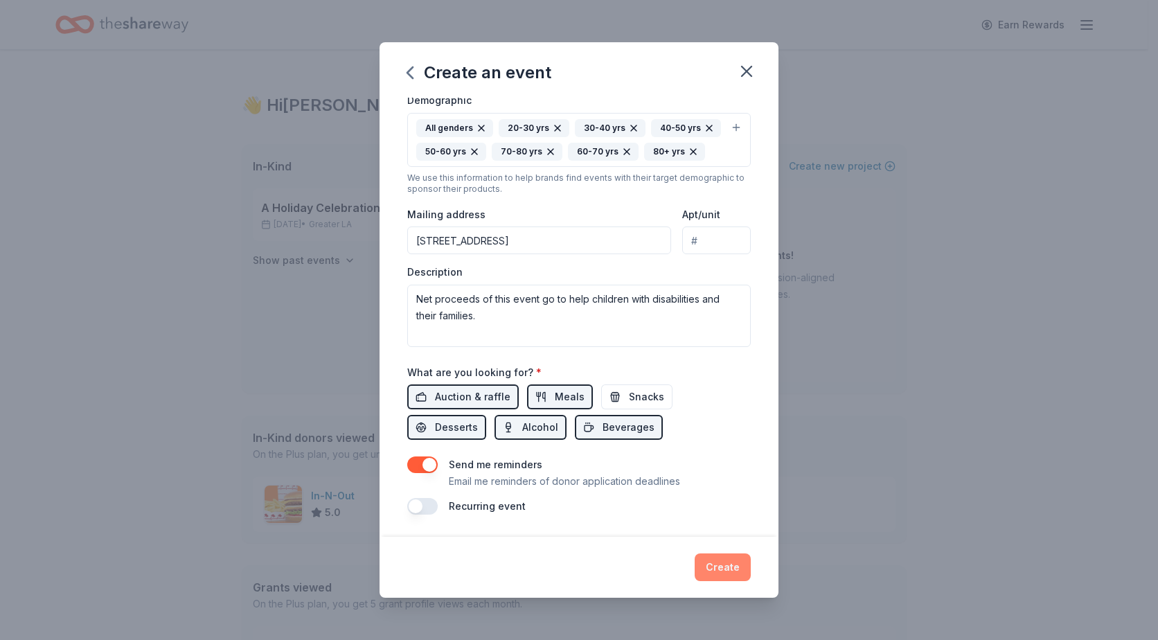
click at [714, 573] on button "Create" at bounding box center [723, 568] width 56 height 28
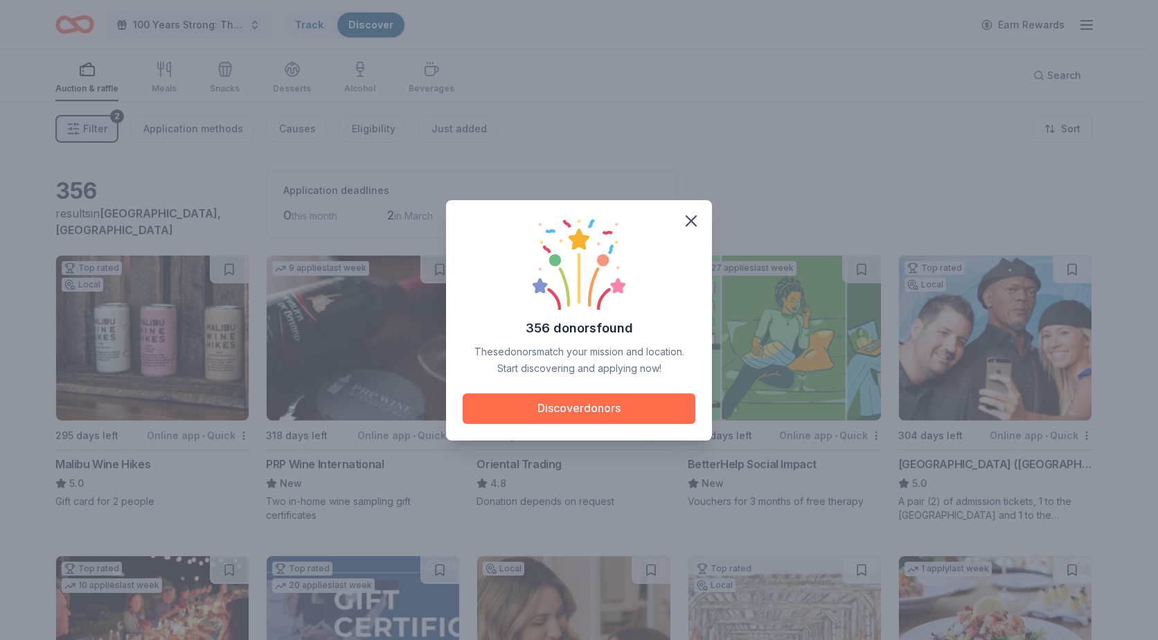
click at [612, 415] on button "Discover donors" at bounding box center [579, 409] width 233 height 30
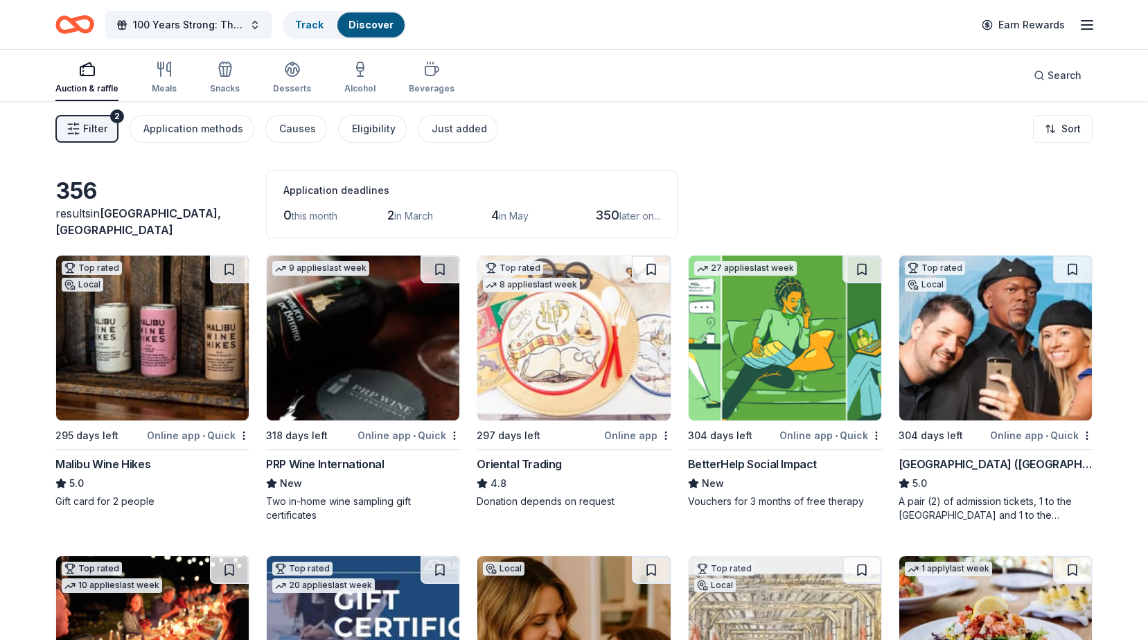
click at [103, 130] on span "Filter" at bounding box center [95, 129] width 24 height 17
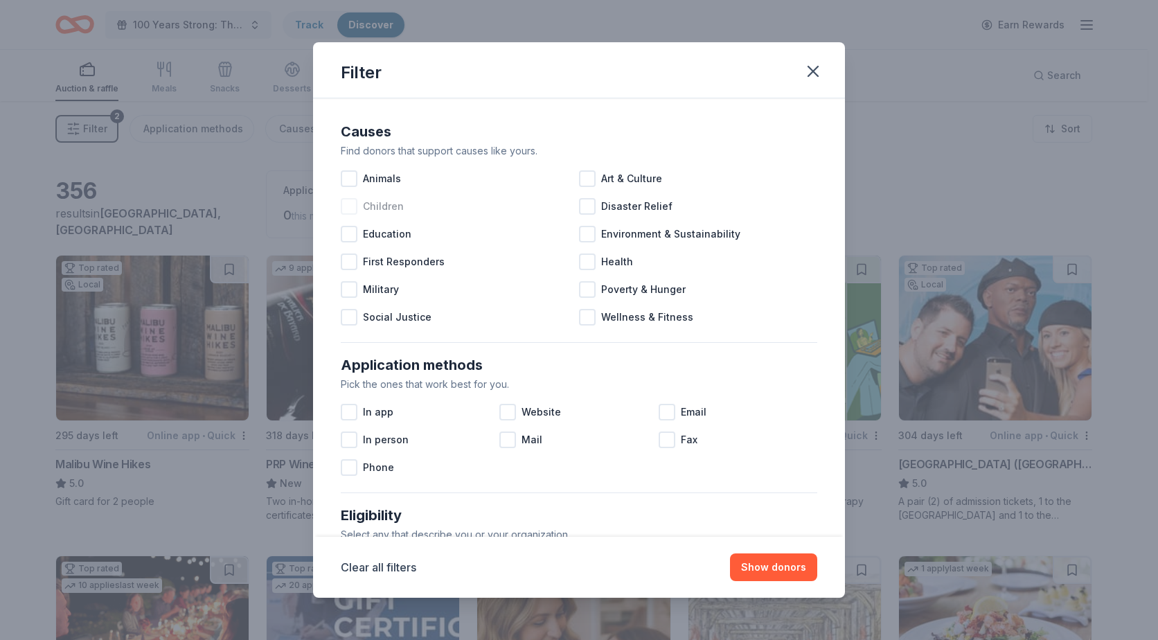
click at [345, 209] on div at bounding box center [349, 206] width 17 height 17
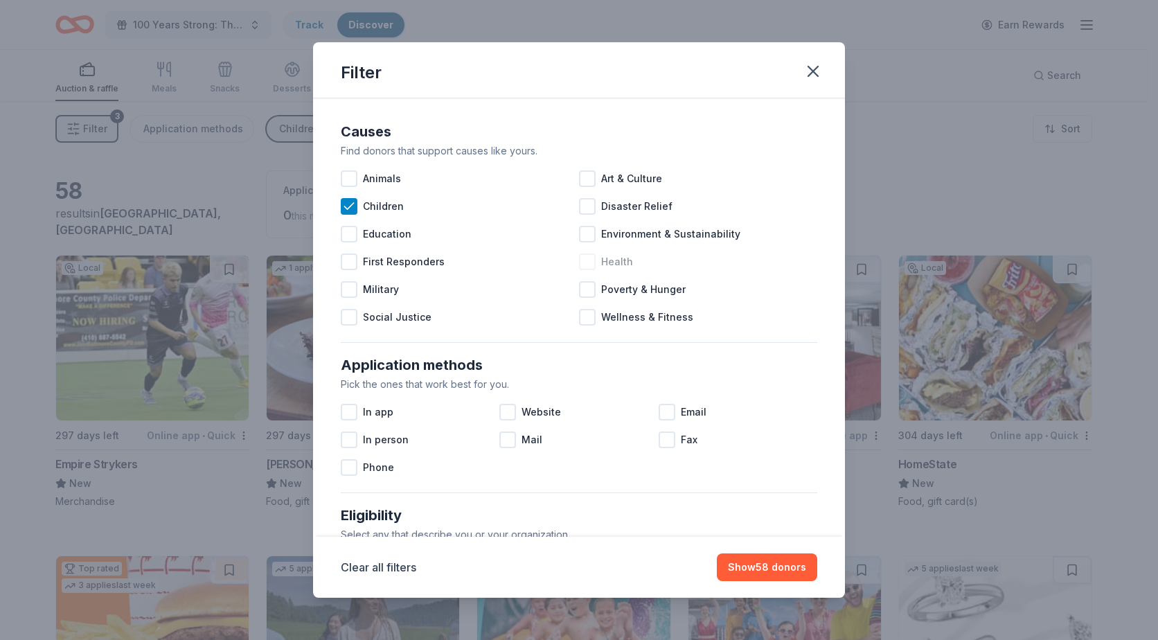
click at [590, 263] on div at bounding box center [587, 262] width 17 height 17
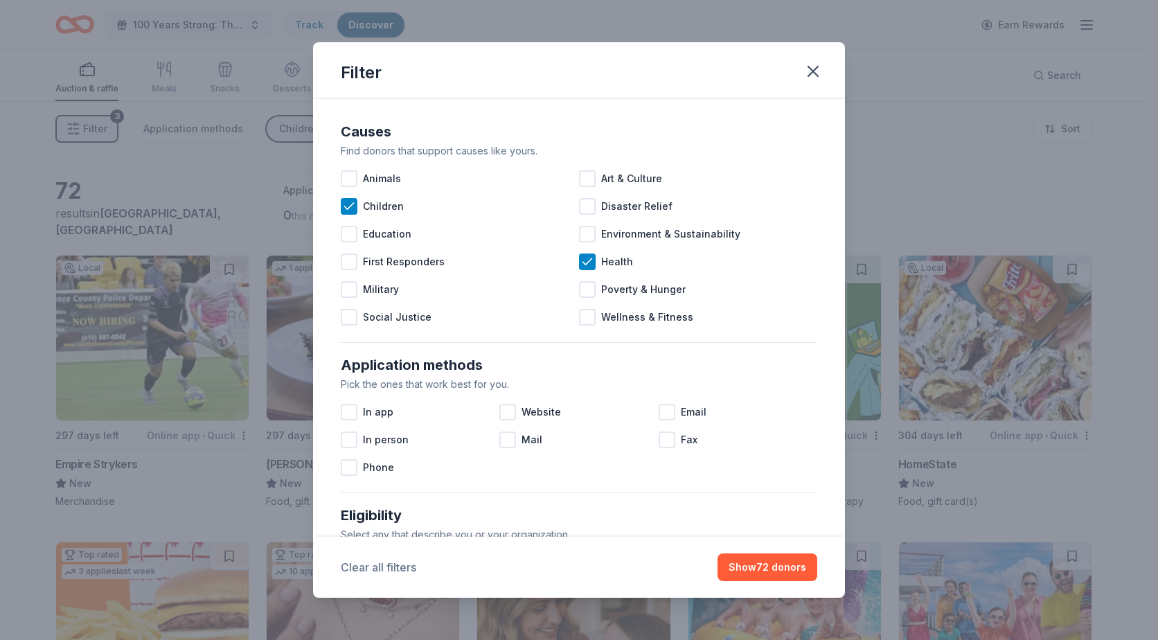
click at [382, 567] on button "Clear all filters" at bounding box center [379, 567] width 76 height 17
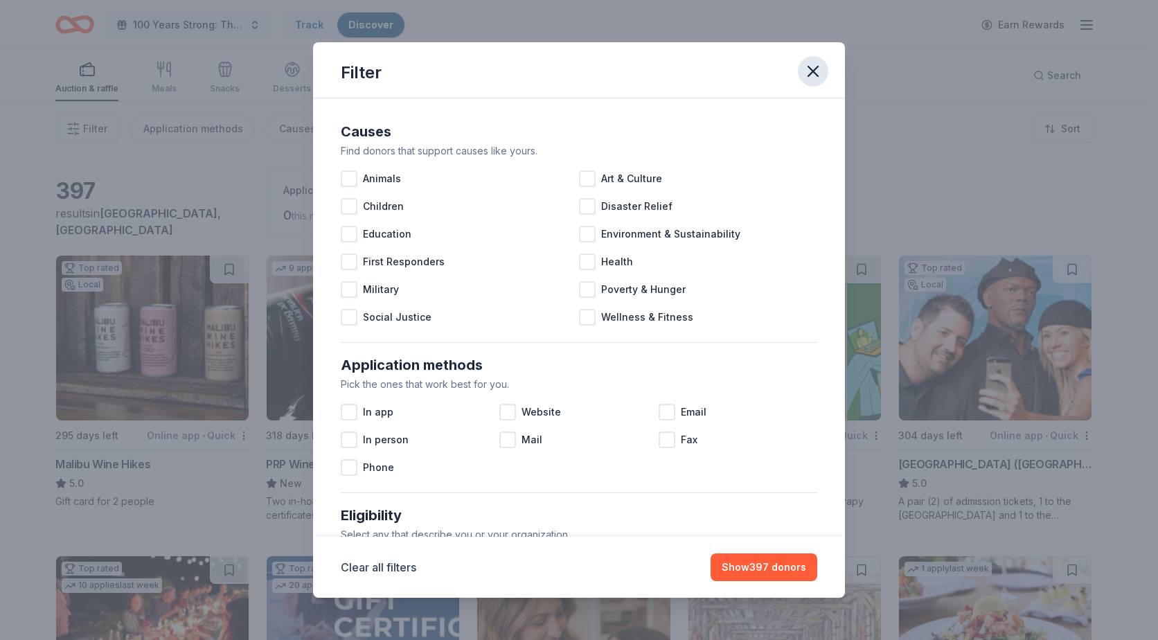
click at [815, 67] on icon "button" at bounding box center [813, 71] width 19 height 19
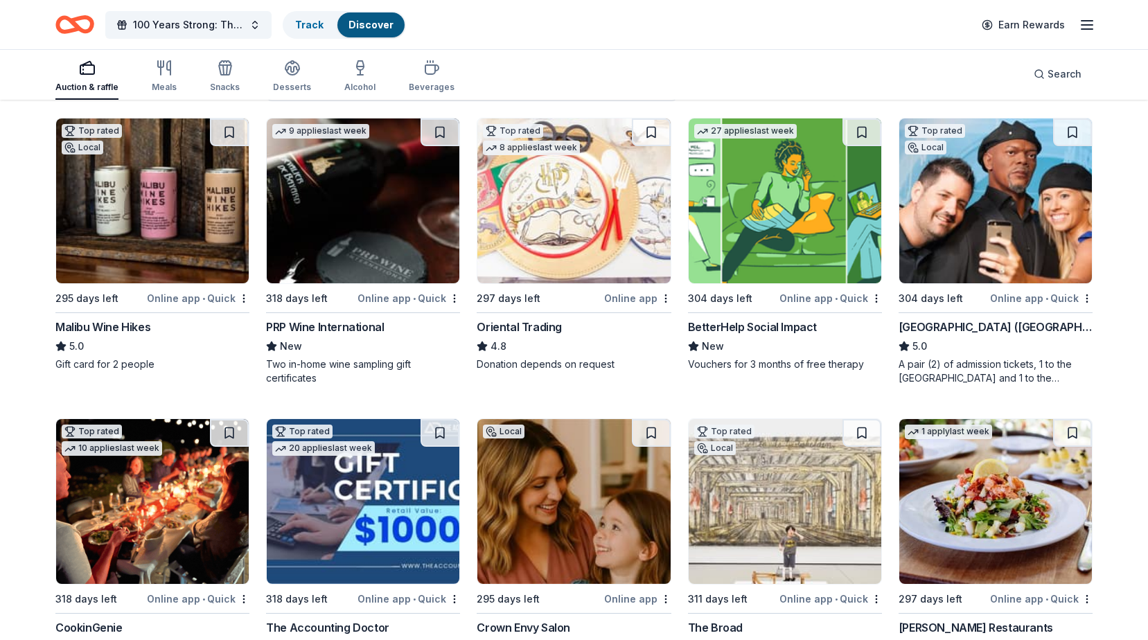
scroll to position [139, 0]
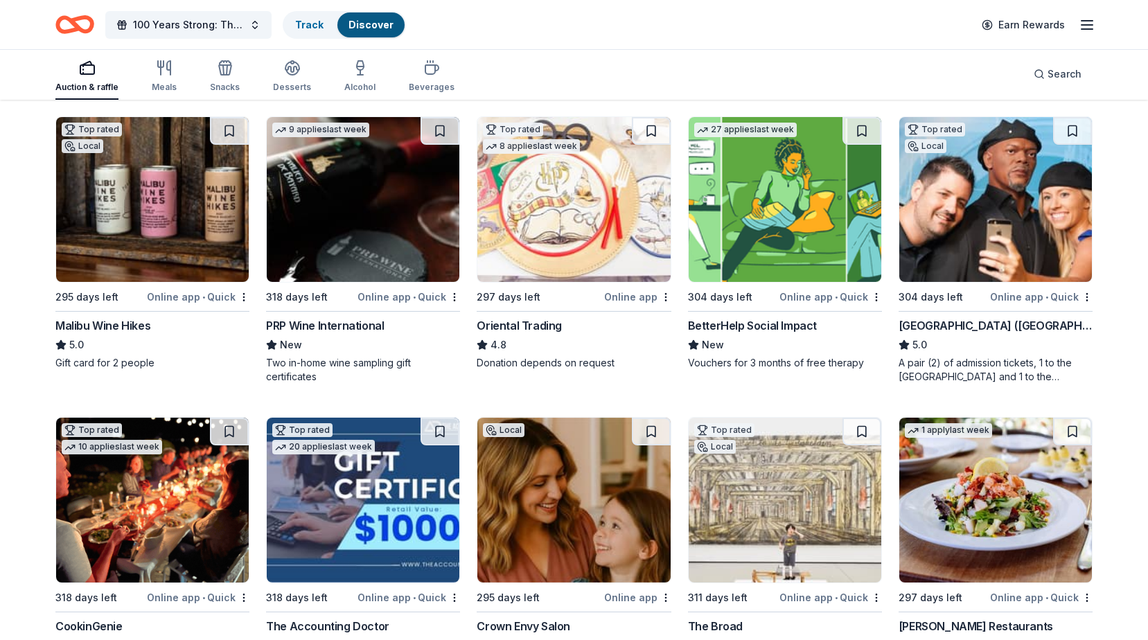
click at [107, 326] on div "Malibu Wine Hikes" at bounding box center [102, 325] width 95 height 17
click at [342, 324] on div "PRP Wine International" at bounding box center [325, 325] width 118 height 17
click at [1000, 376] on div "A pair (2) of admission tickets, 1 to the Hollywood Wax Museum and 1 to the Gui…" at bounding box center [996, 370] width 194 height 28
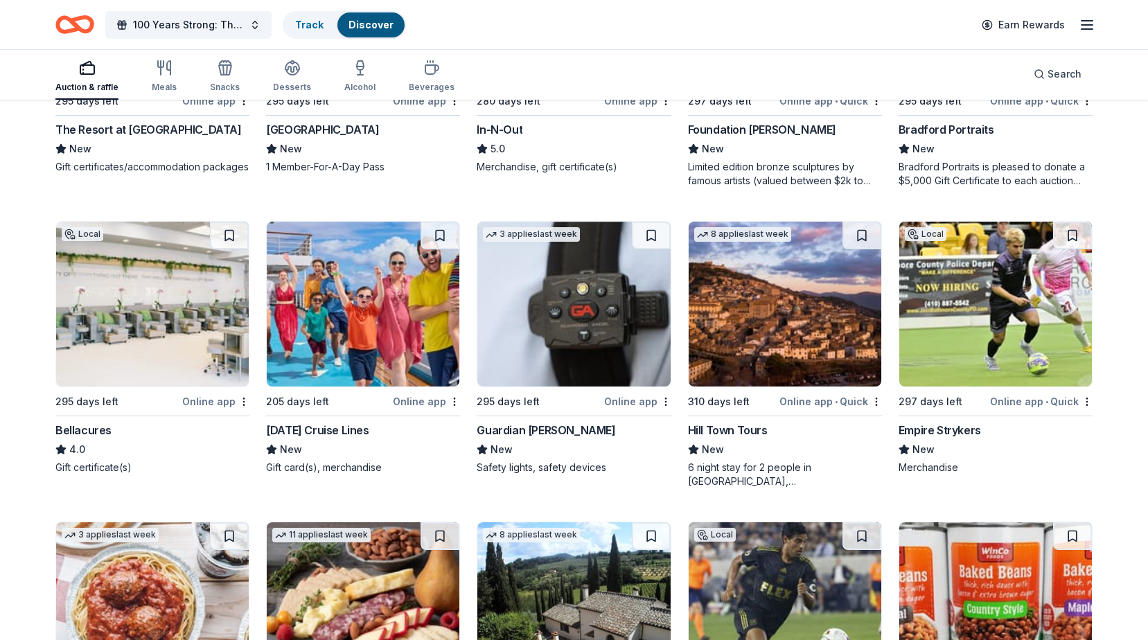
scroll to position [2403, 0]
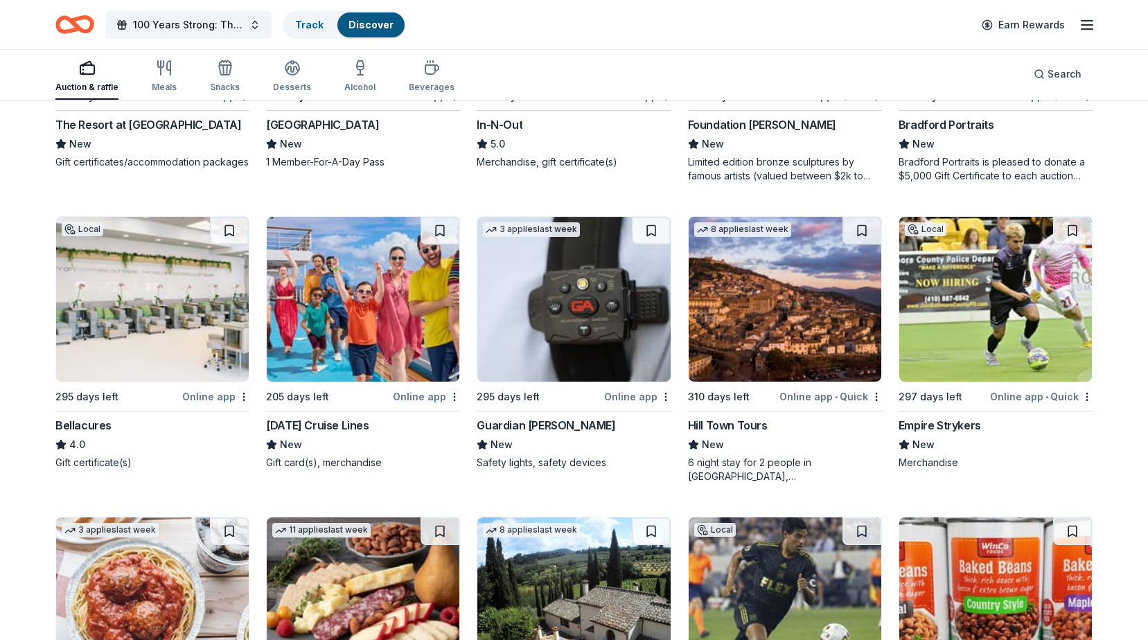
click at [779, 463] on div "6 night stay for 2 people in Cortona, Tuscany" at bounding box center [785, 470] width 194 height 28
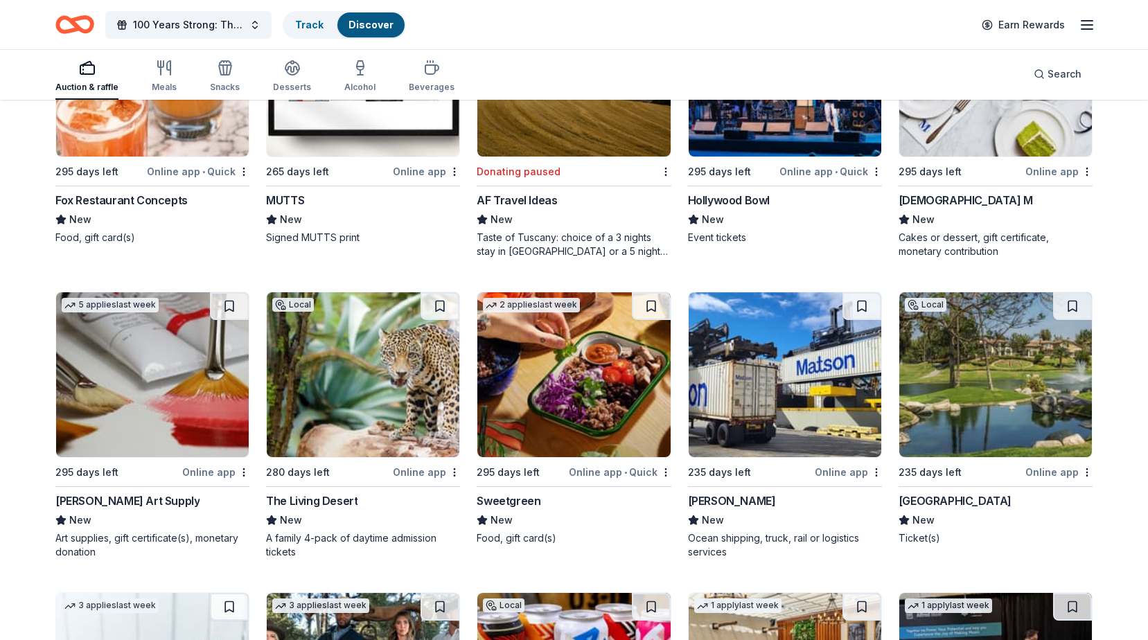
scroll to position [5338, 0]
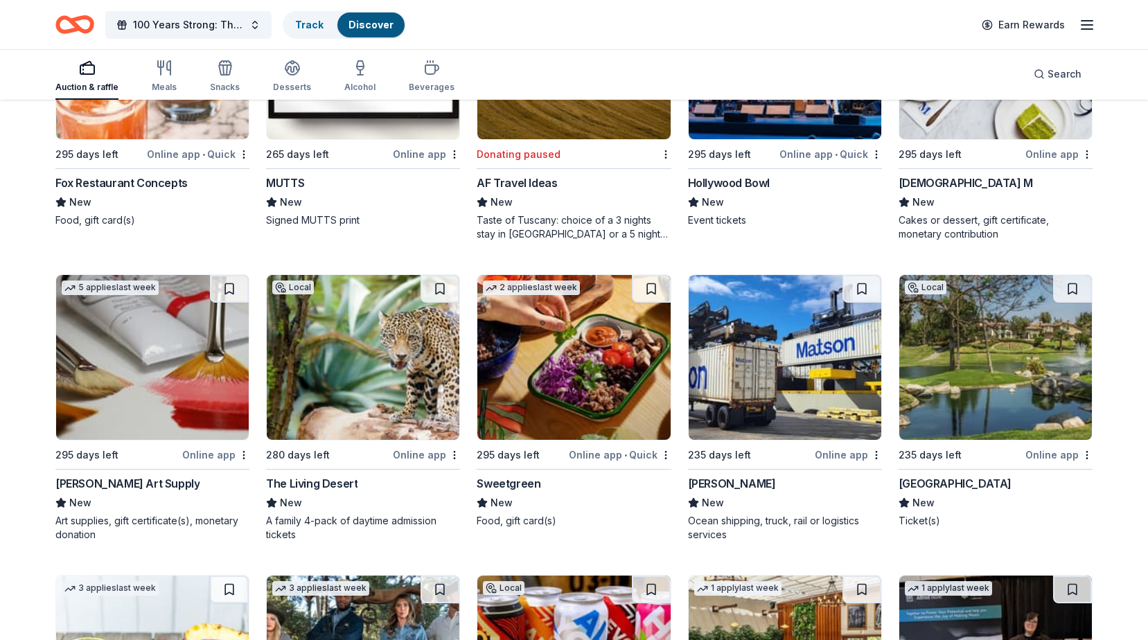
click at [954, 492] on div "Tustin Ranch Golf" at bounding box center [955, 483] width 113 height 17
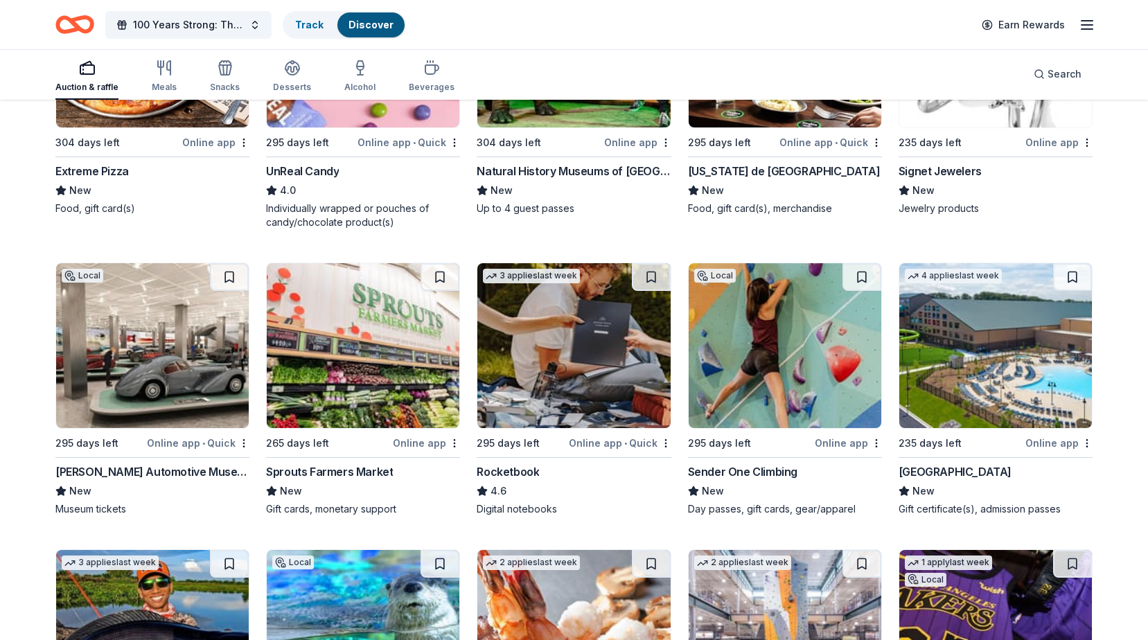
scroll to position [6898, 0]
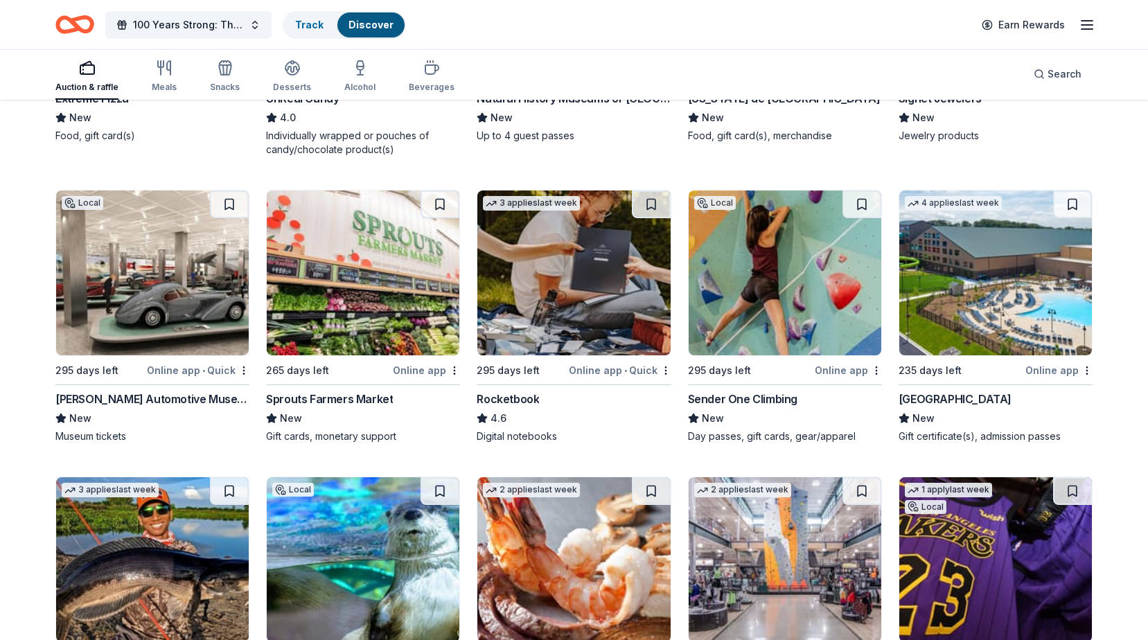
click at [556, 340] on img at bounding box center [573, 273] width 193 height 165
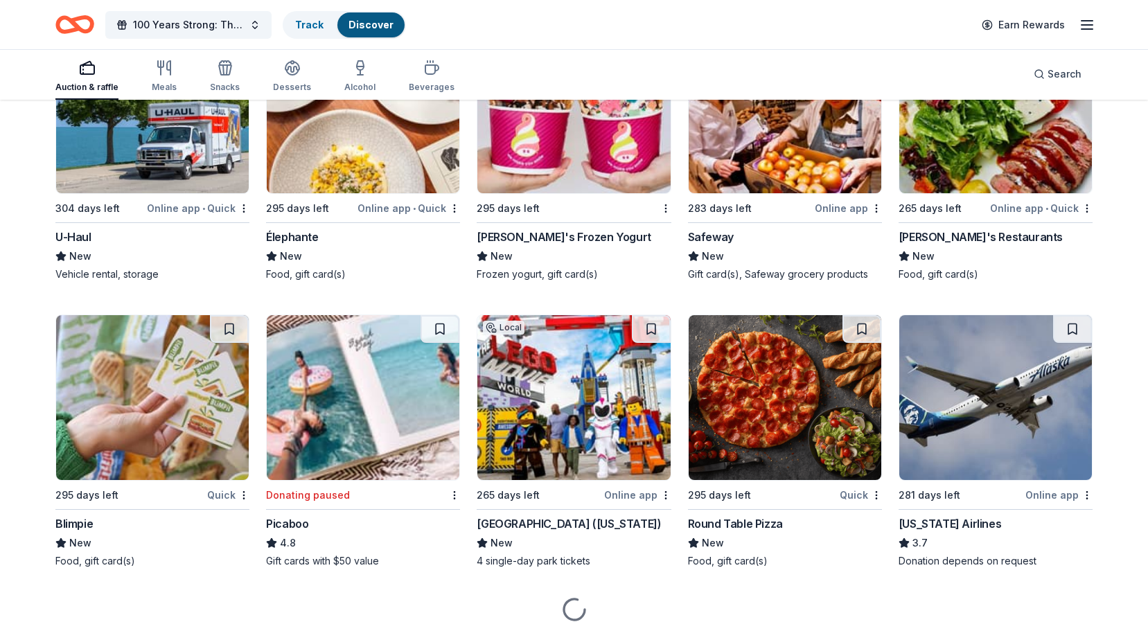
scroll to position [9176, 0]
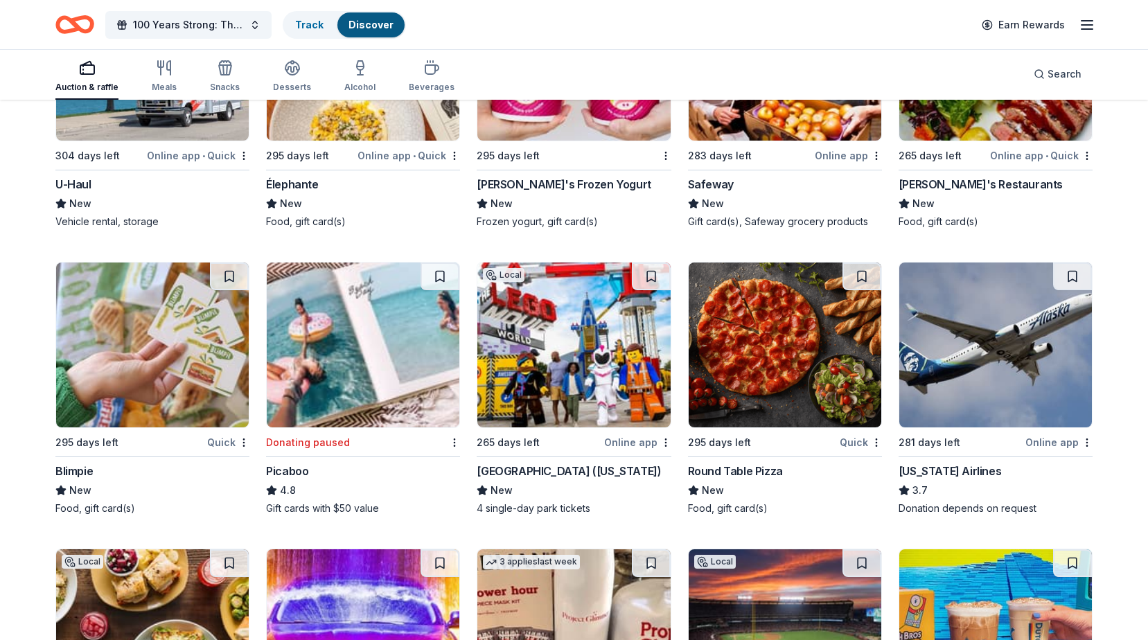
click at [942, 479] on div "Alaska Airlines" at bounding box center [950, 471] width 103 height 17
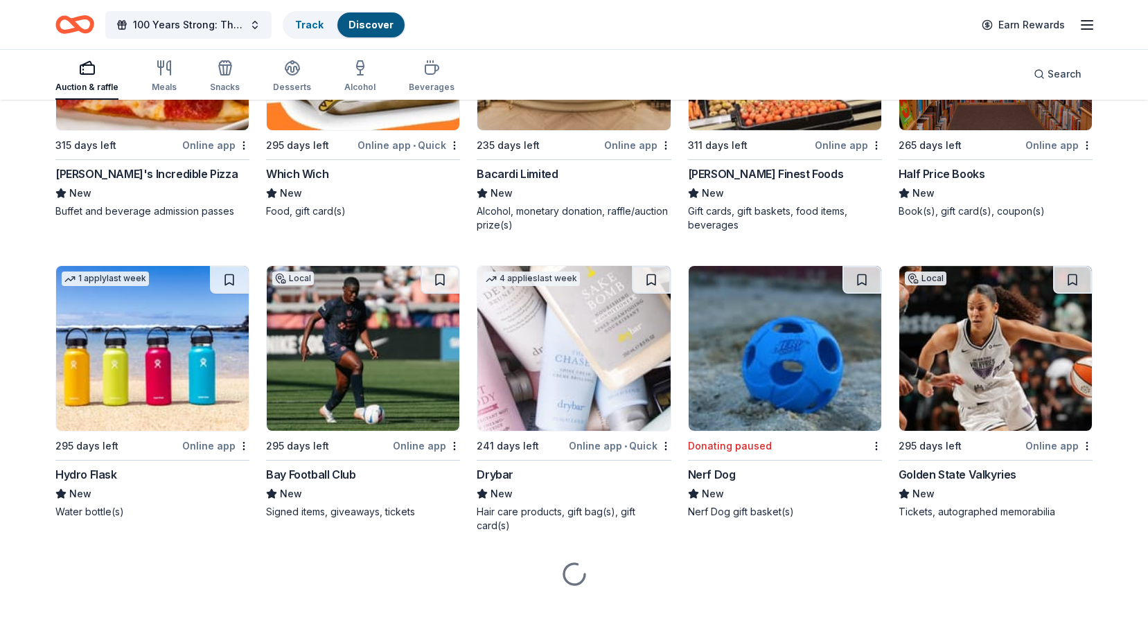
scroll to position [11554, 0]
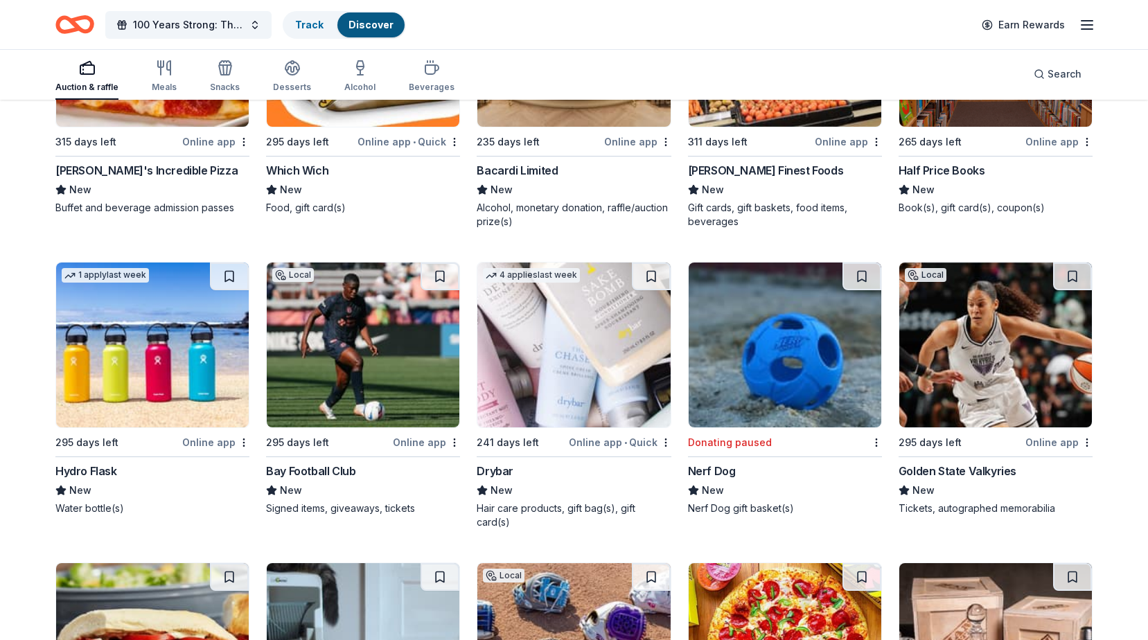
click at [94, 479] on div "Hydro Flask" at bounding box center [86, 471] width 62 height 17
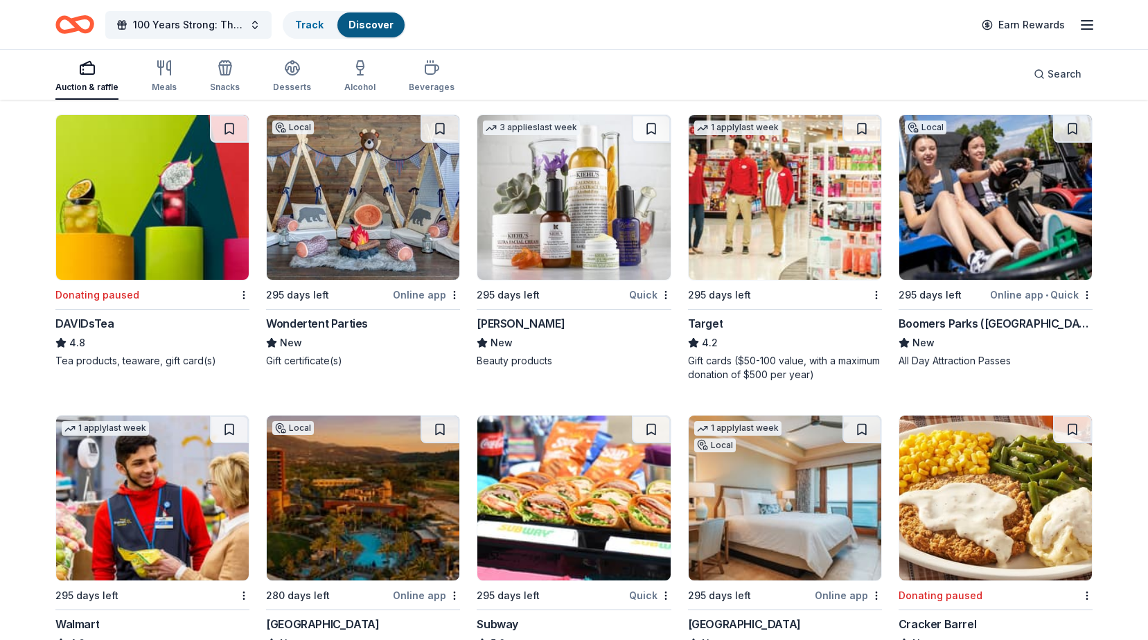
scroll to position [12709, 0]
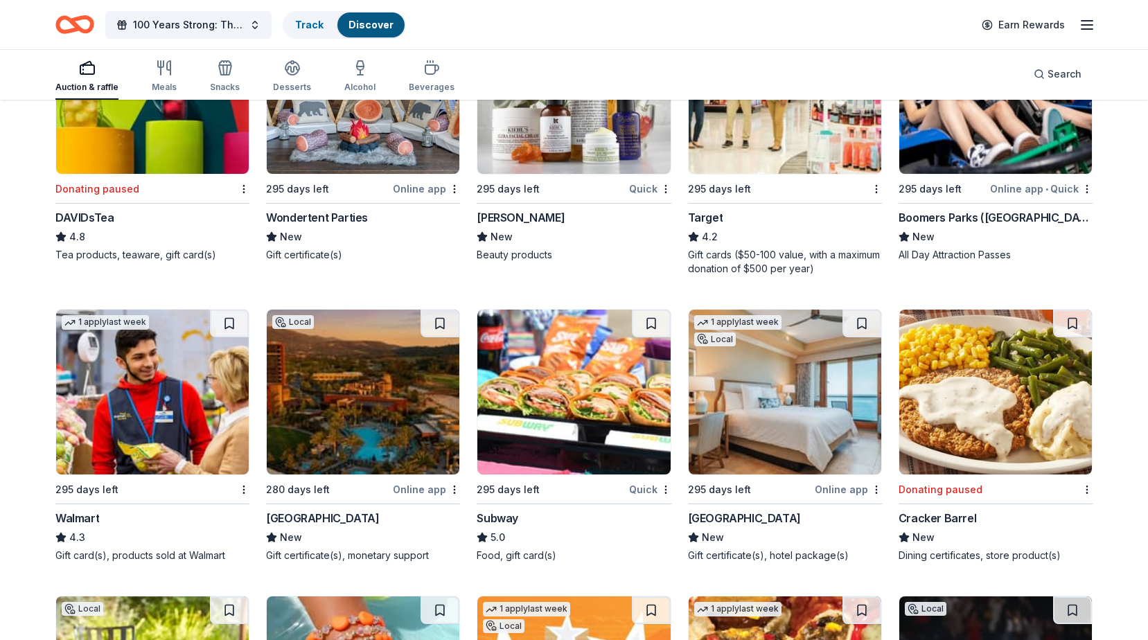
click at [344, 515] on div "Pechanga Resort Casino" at bounding box center [322, 518] width 113 height 17
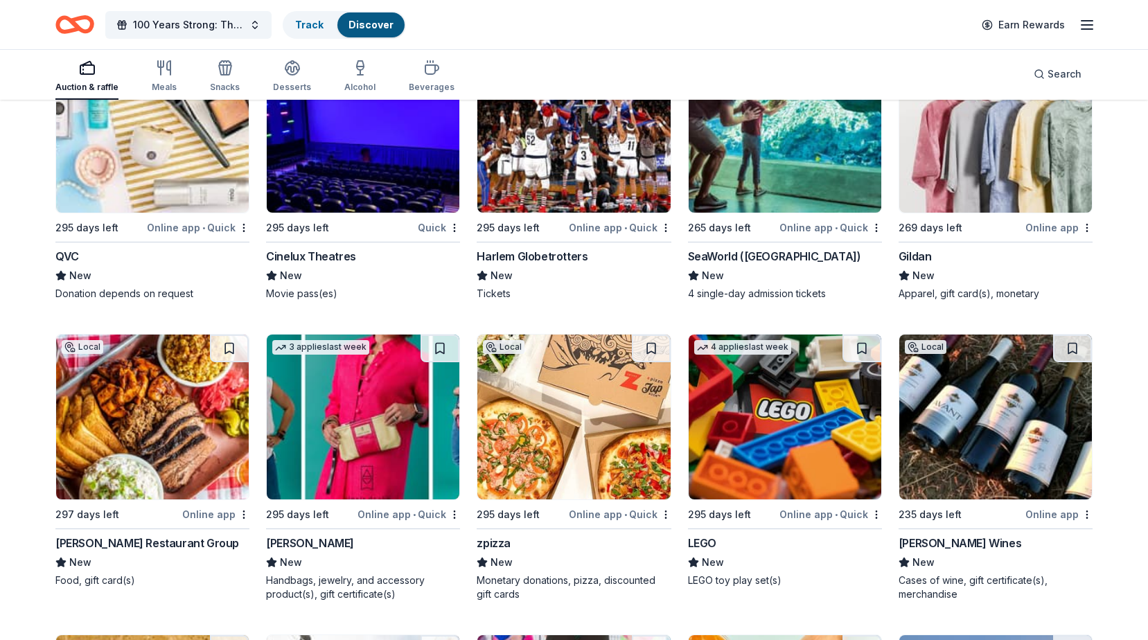
scroll to position [19396, 0]
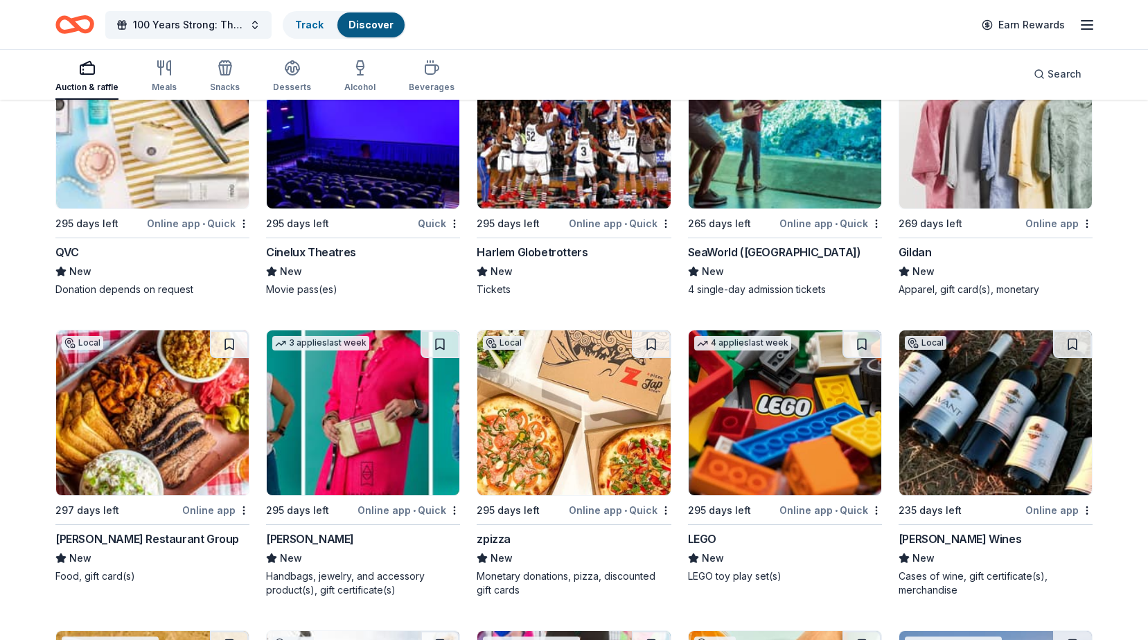
click at [981, 531] on div "[PERSON_NAME] Wines" at bounding box center [960, 539] width 123 height 17
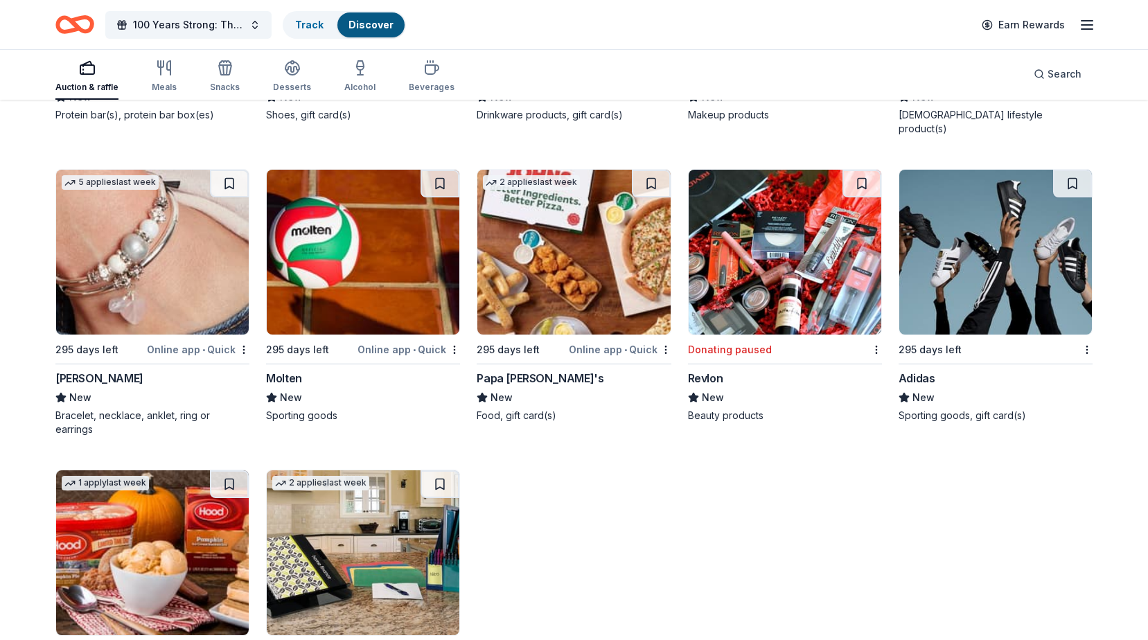
scroll to position [23179, 0]
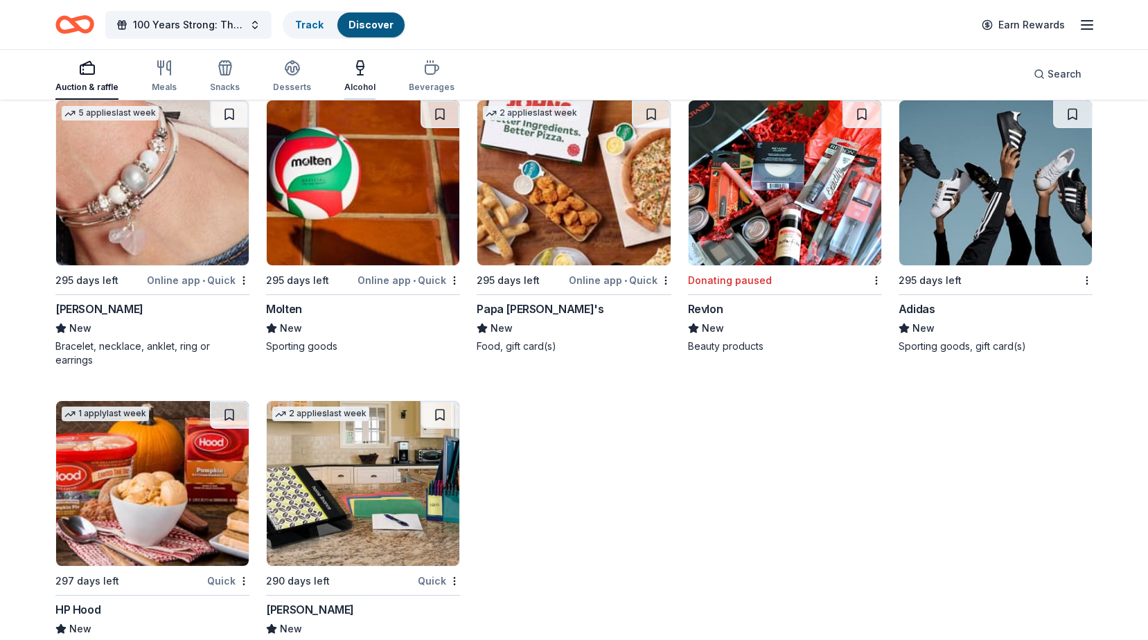
click at [351, 77] on div "Alcohol" at bounding box center [359, 76] width 31 height 33
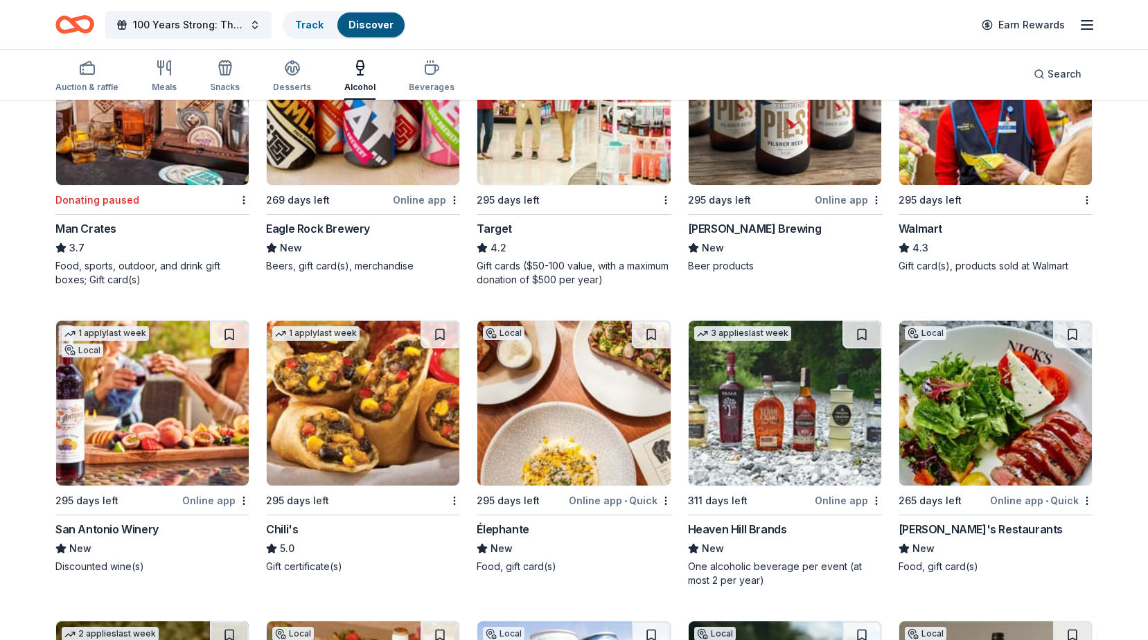
scroll to position [1247, 0]
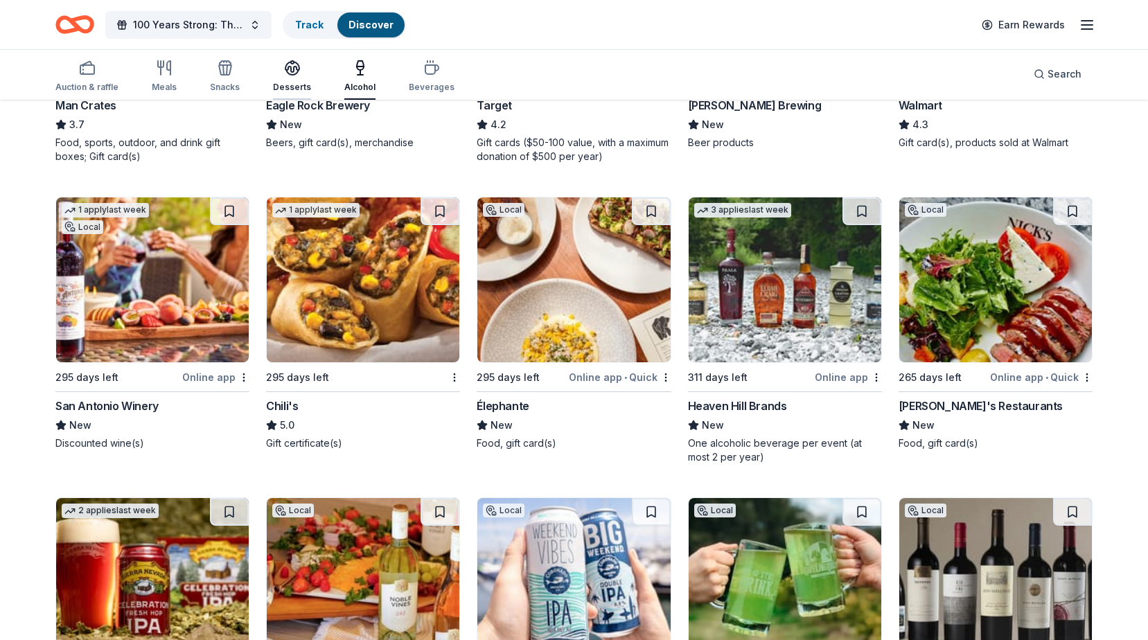
click at [294, 80] on div "Desserts" at bounding box center [292, 76] width 38 height 33
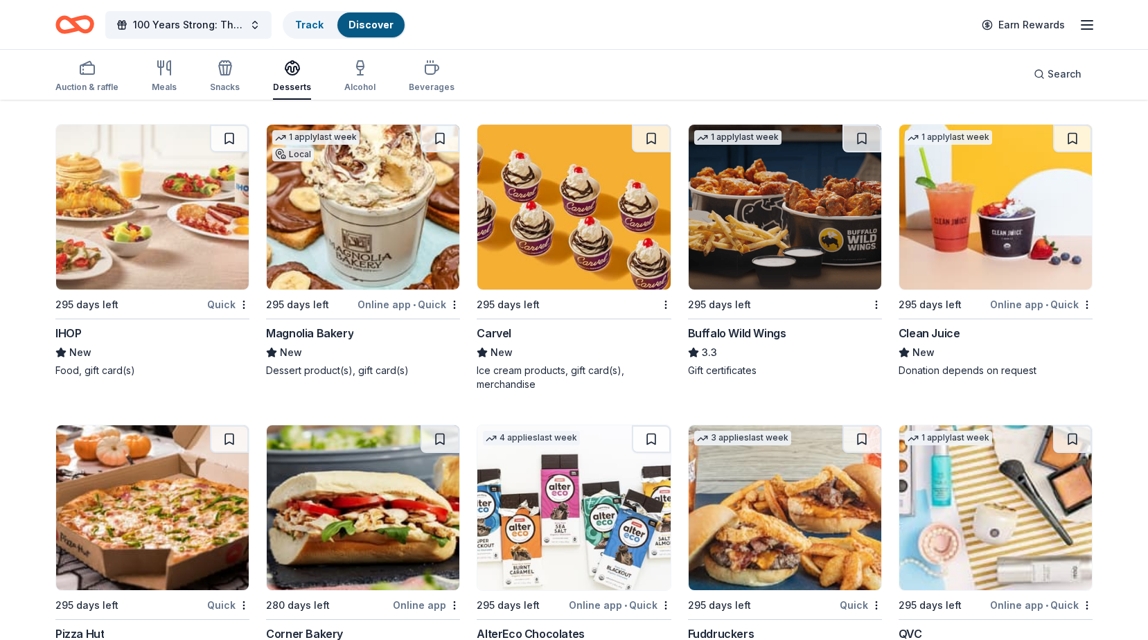
scroll to position [2167, 0]
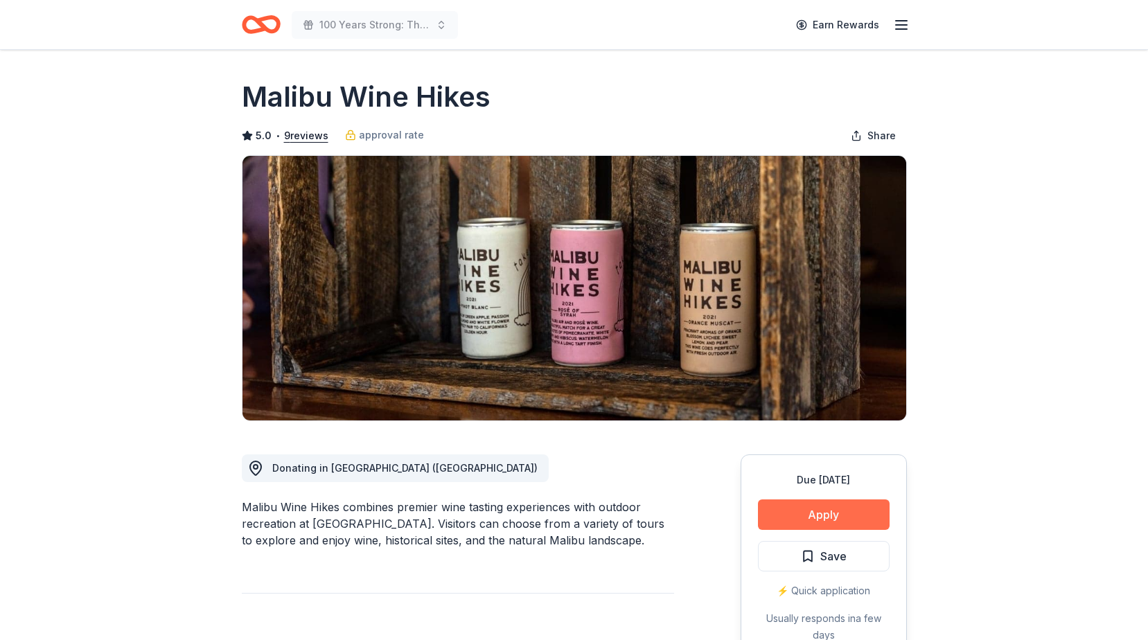
click at [804, 520] on button "Apply" at bounding box center [824, 515] width 132 height 30
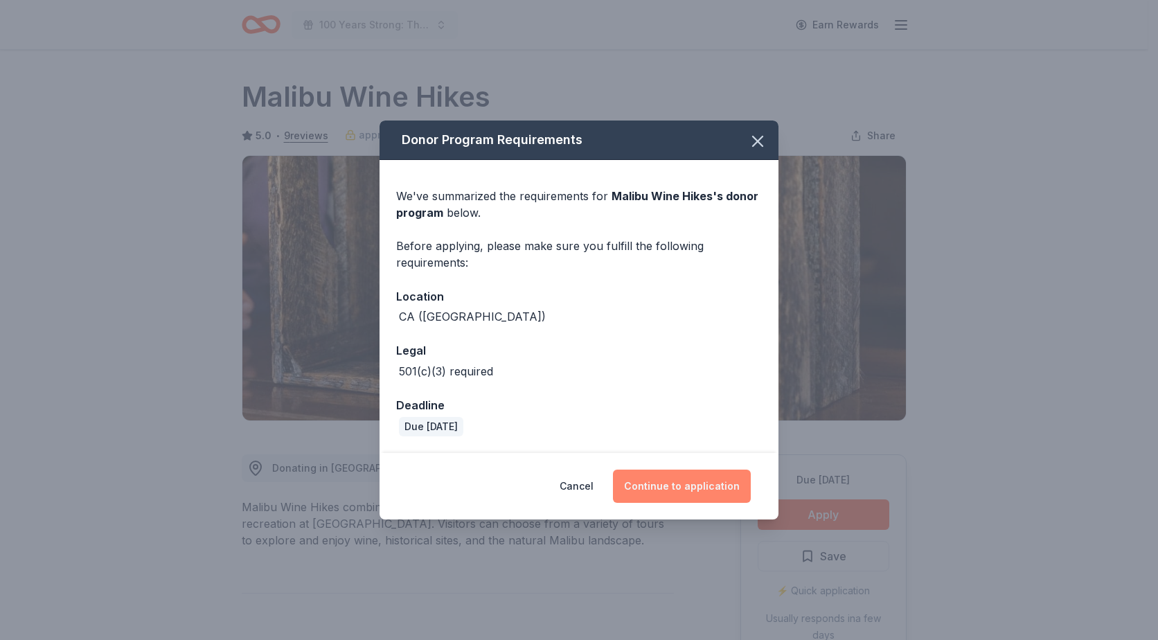
click at [675, 495] on button "Continue to application" at bounding box center [682, 486] width 138 height 33
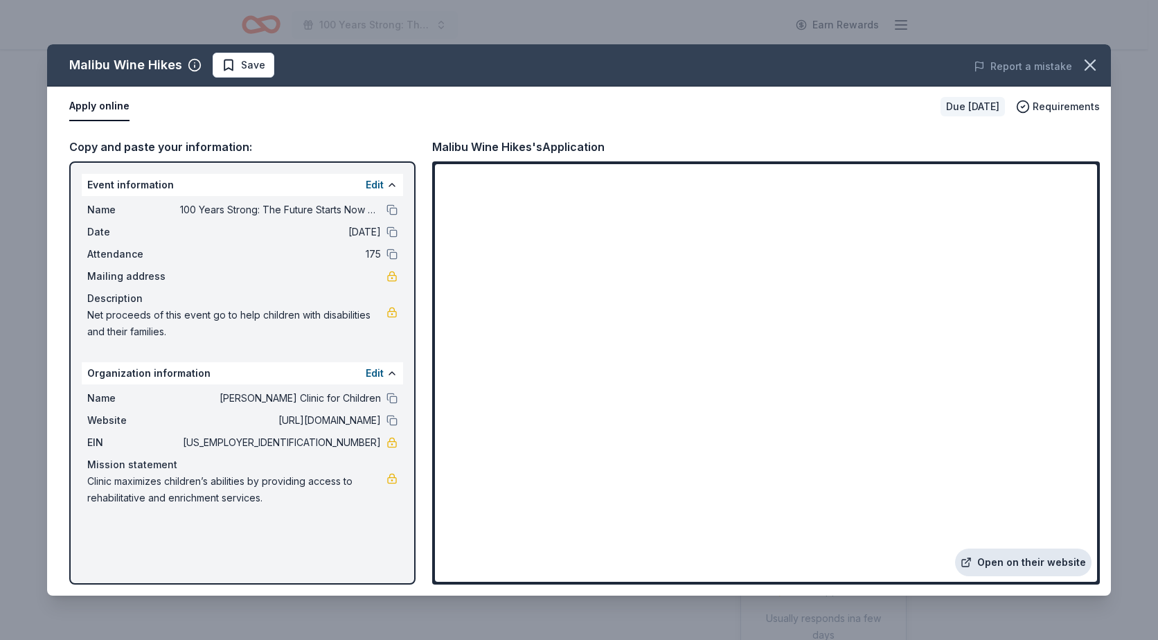
click at [1030, 559] on link "Open on their website" at bounding box center [1023, 563] width 136 height 28
click at [1097, 65] on icon "button" at bounding box center [1090, 64] width 19 height 19
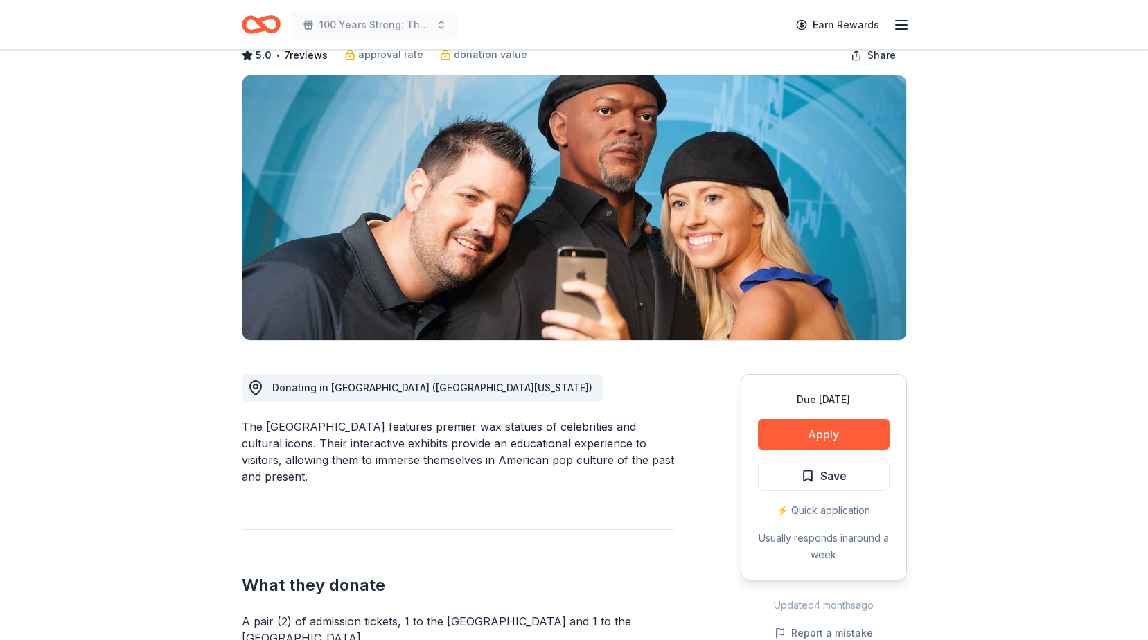
scroll to position [69, 0]
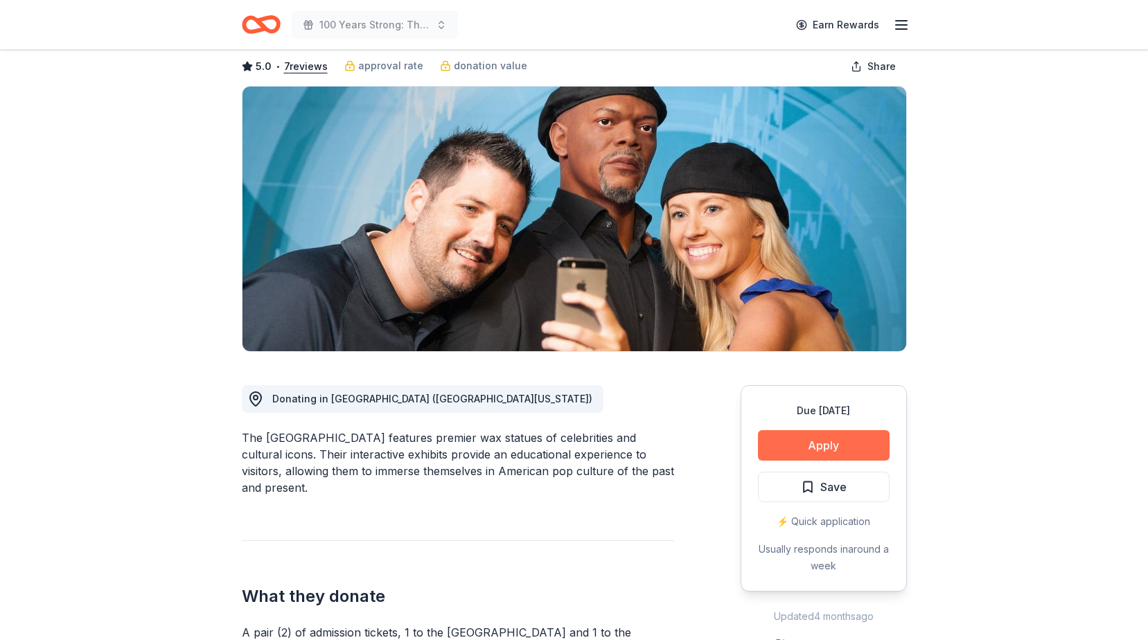
click at [818, 444] on button "Apply" at bounding box center [824, 445] width 132 height 30
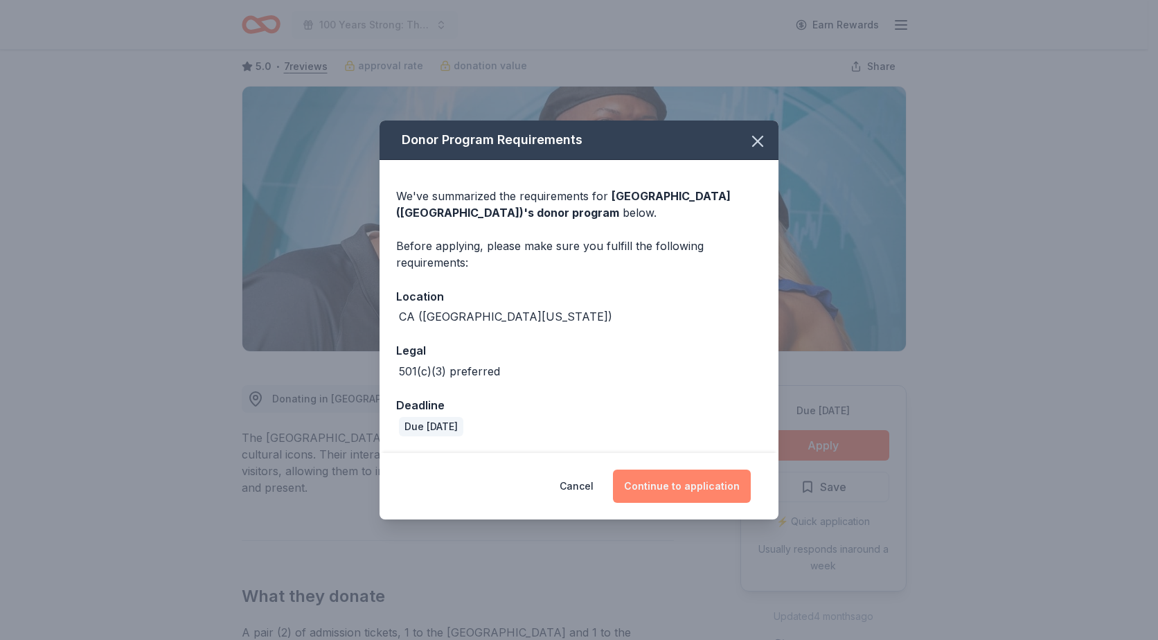
click at [680, 484] on button "Continue to application" at bounding box center [682, 486] width 138 height 33
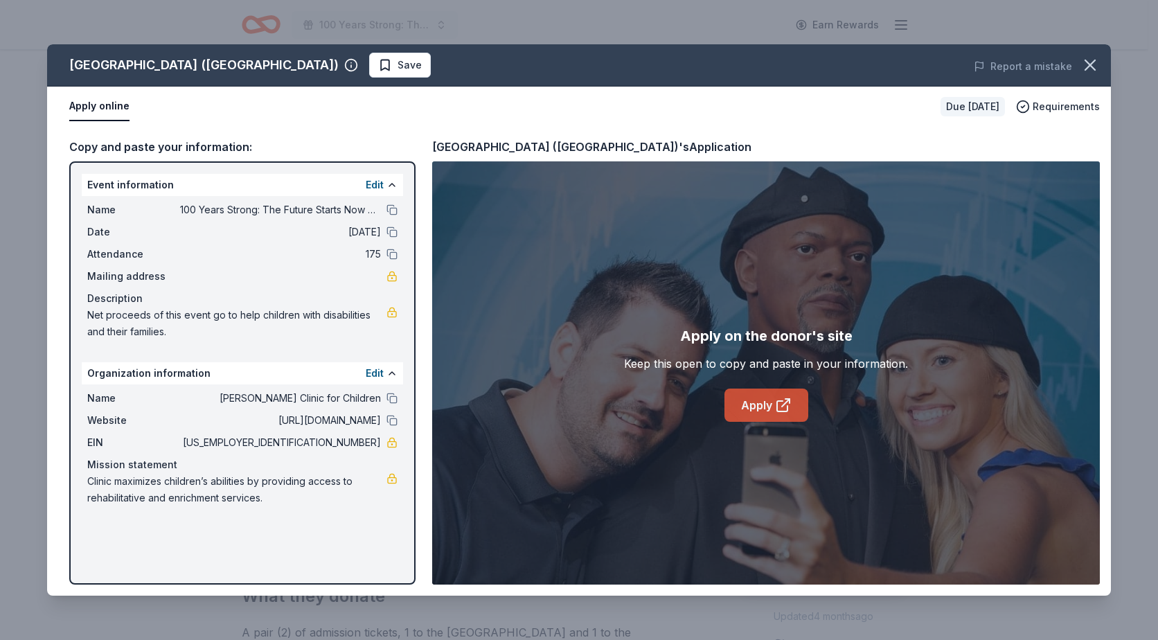
click at [762, 403] on link "Apply" at bounding box center [767, 405] width 84 height 33
click at [1091, 60] on icon "button" at bounding box center [1090, 64] width 19 height 19
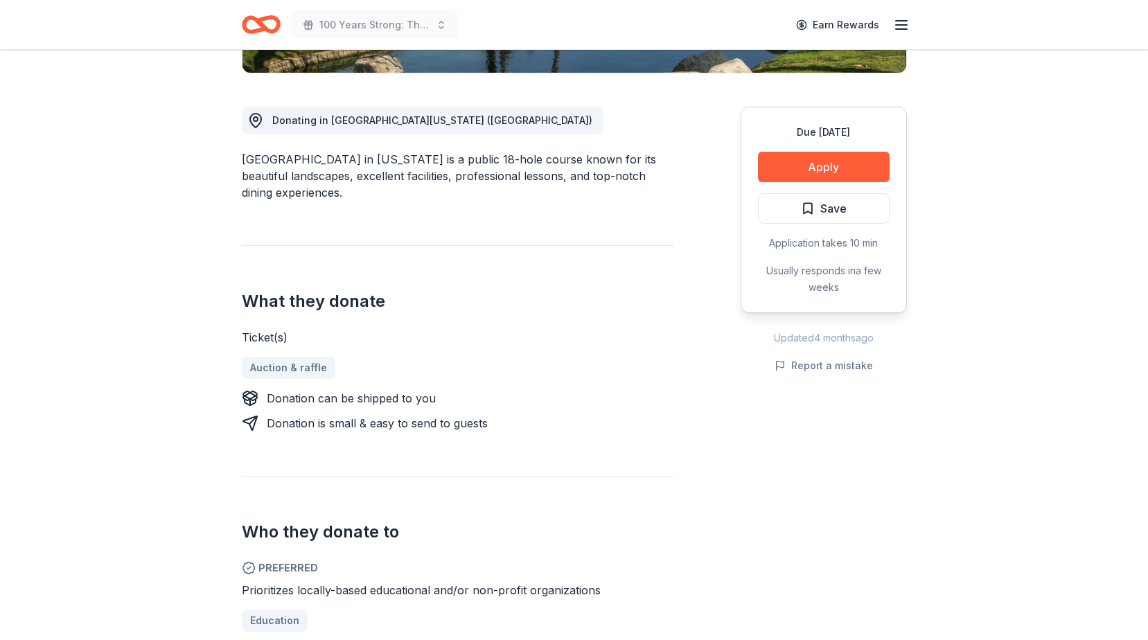
scroll to position [346, 0]
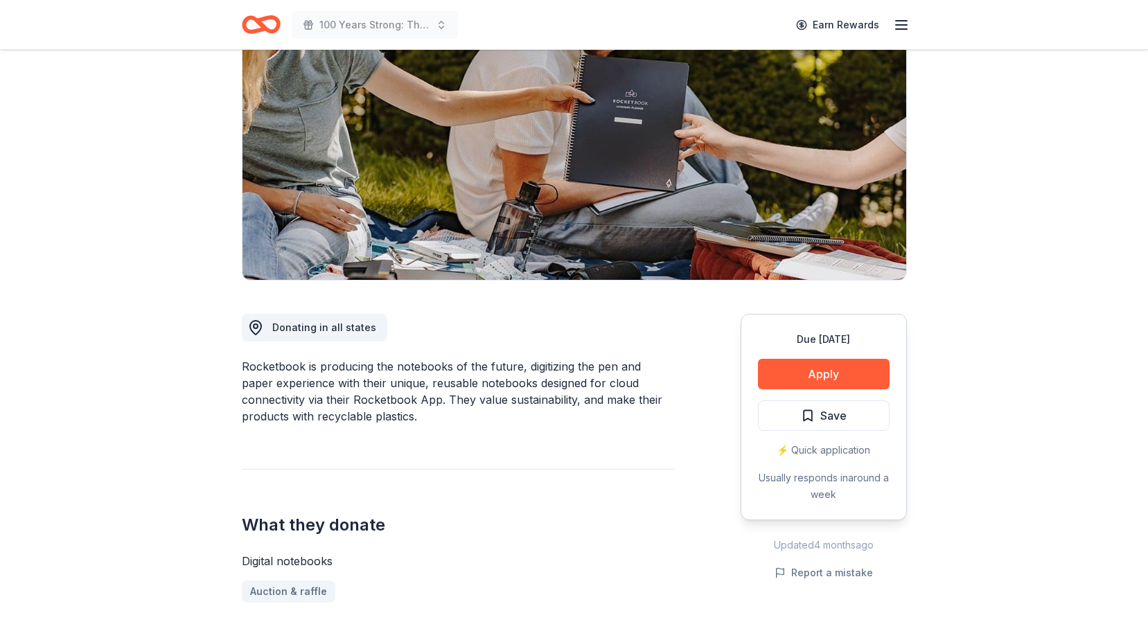
scroll to position [139, 0]
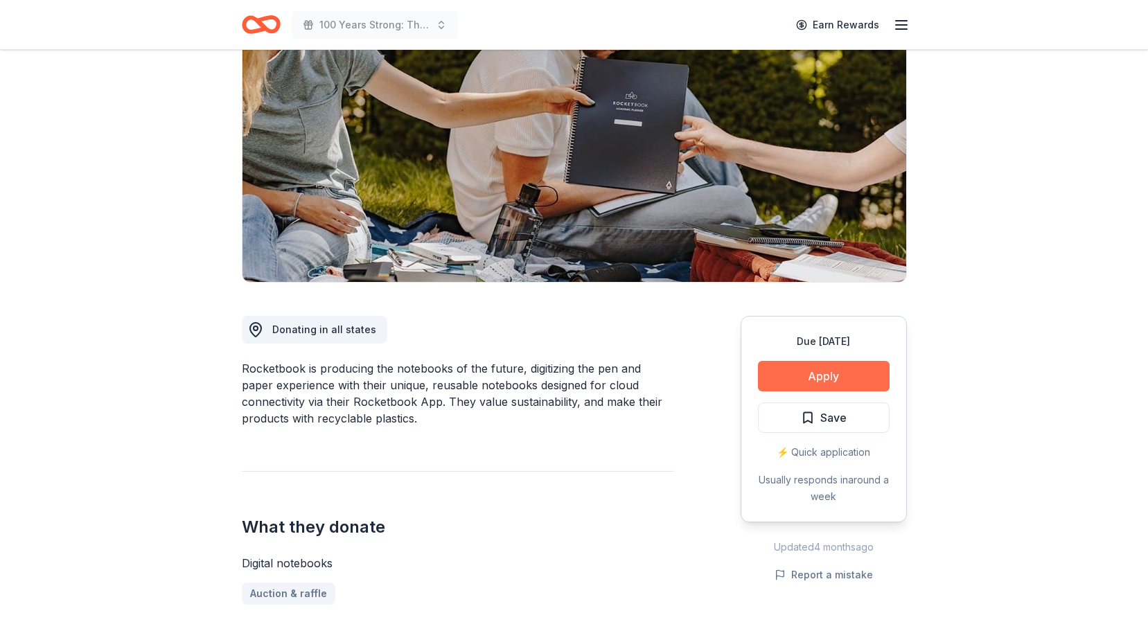
click at [830, 374] on button "Apply" at bounding box center [824, 376] width 132 height 30
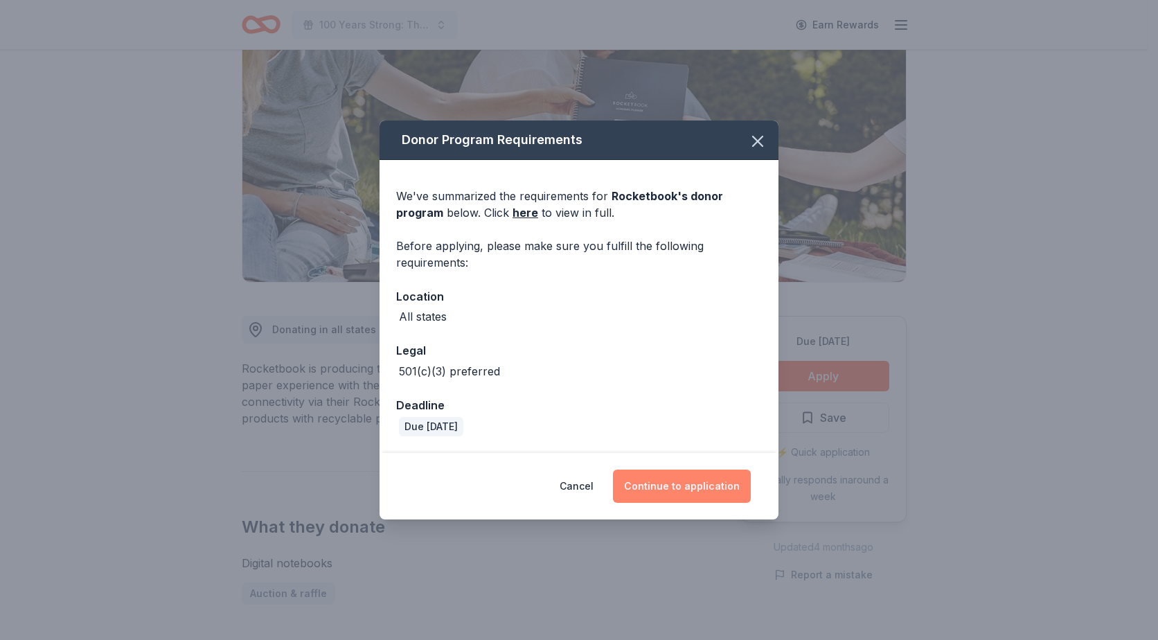
click at [669, 487] on button "Continue to application" at bounding box center [682, 486] width 138 height 33
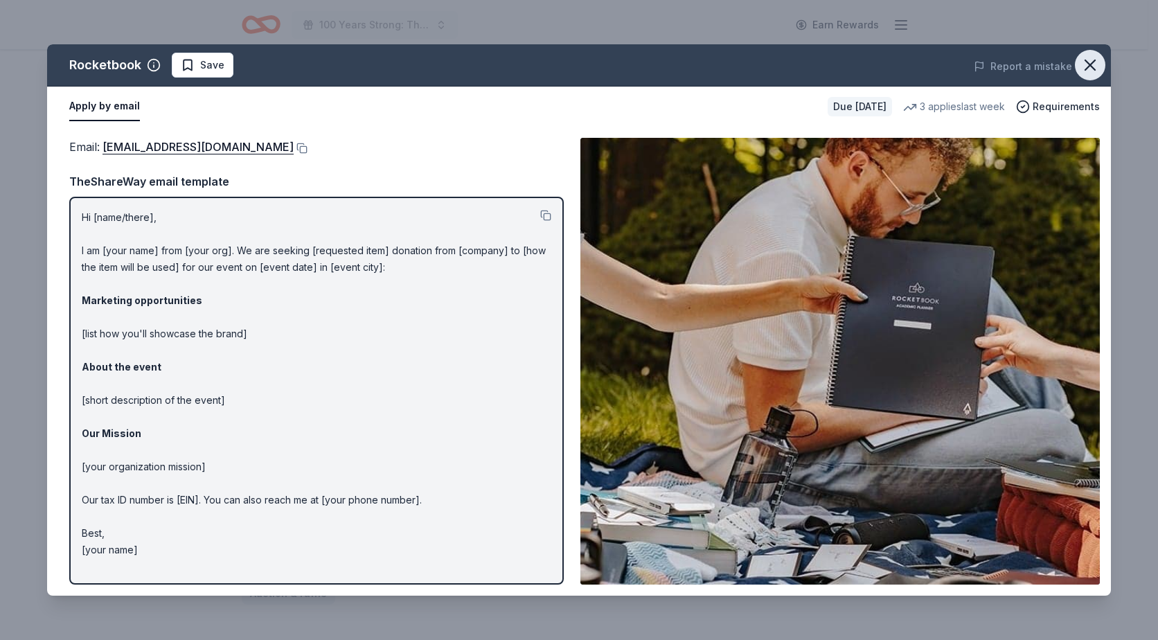
click at [1088, 67] on icon "button" at bounding box center [1090, 64] width 19 height 19
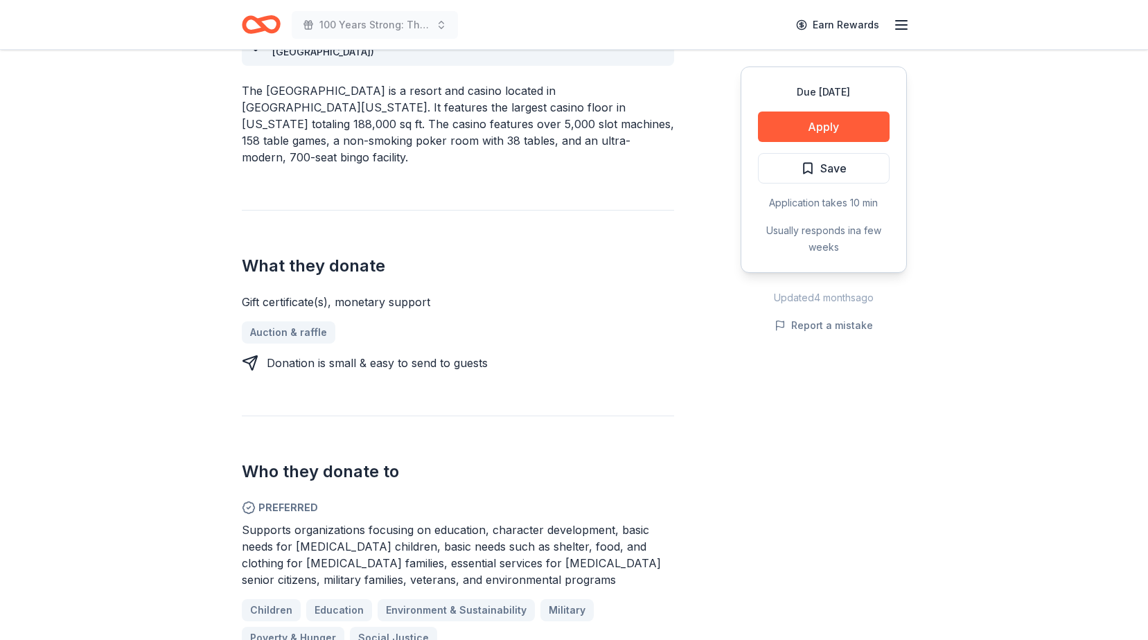
scroll to position [416, 0]
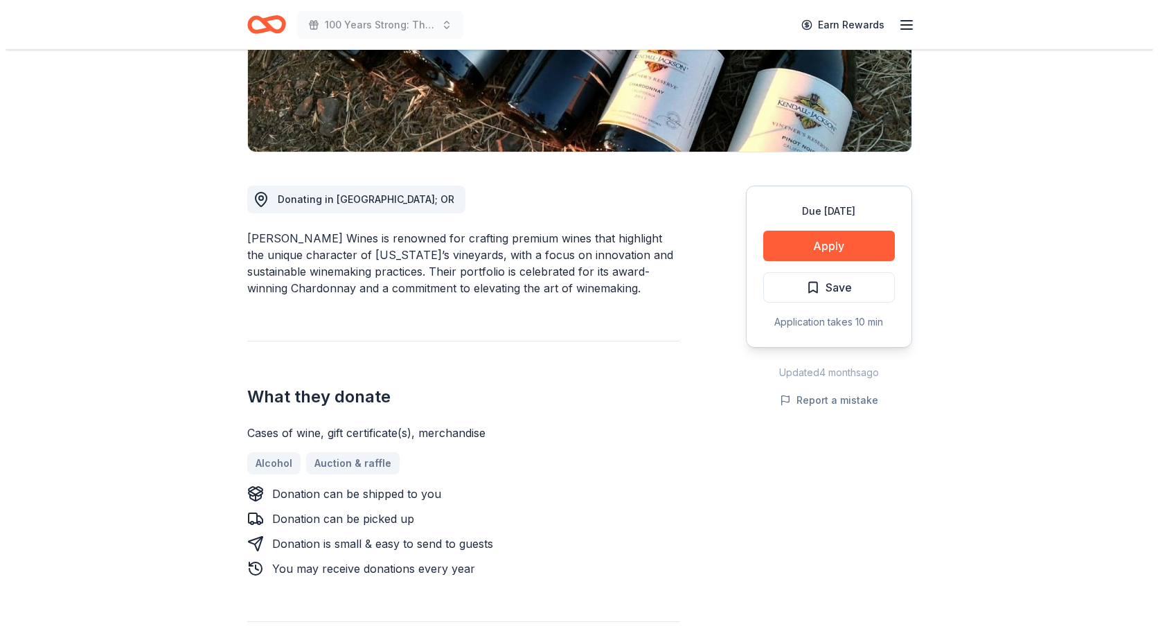
scroll to position [277, 0]
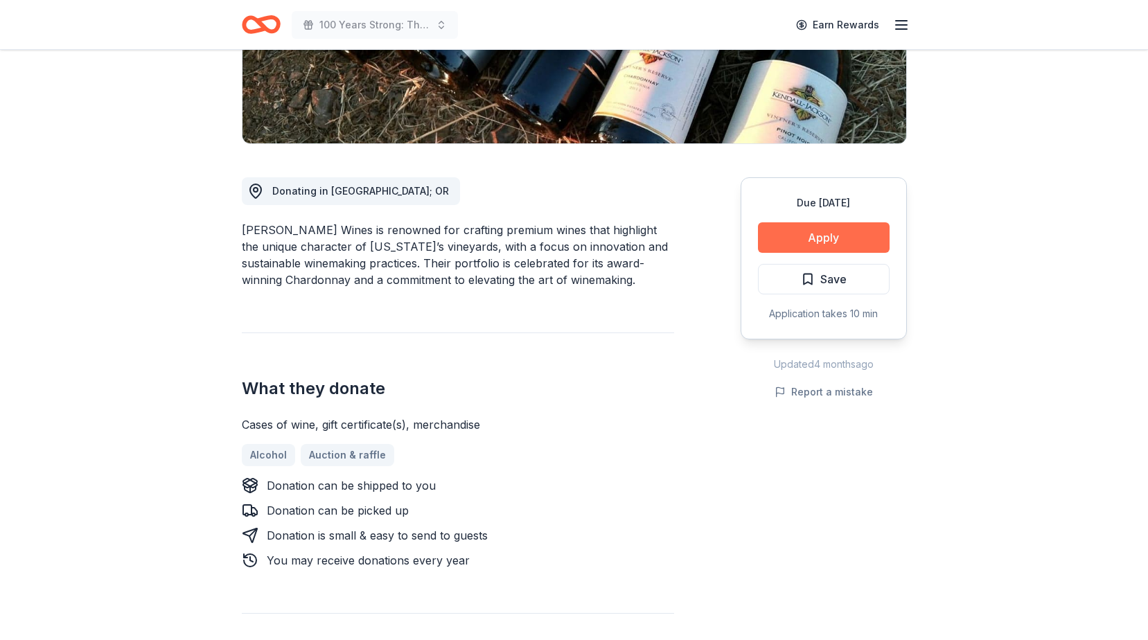
click at [846, 242] on button "Apply" at bounding box center [824, 237] width 132 height 30
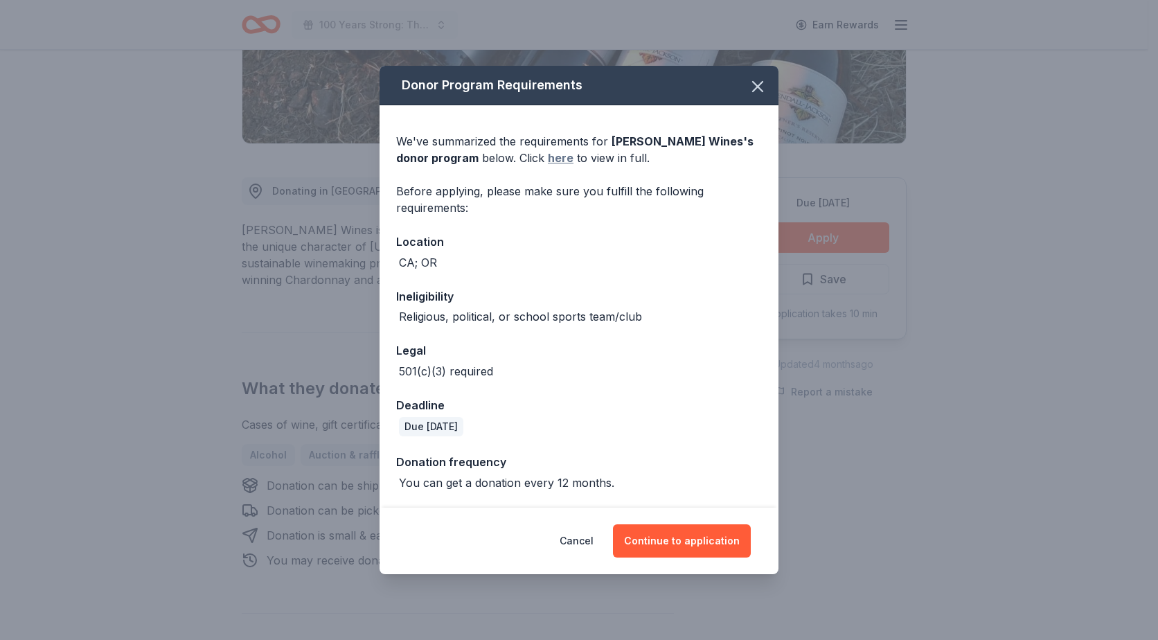
click at [554, 161] on link "here" at bounding box center [561, 158] width 26 height 17
click at [713, 534] on button "Continue to application" at bounding box center [682, 540] width 138 height 33
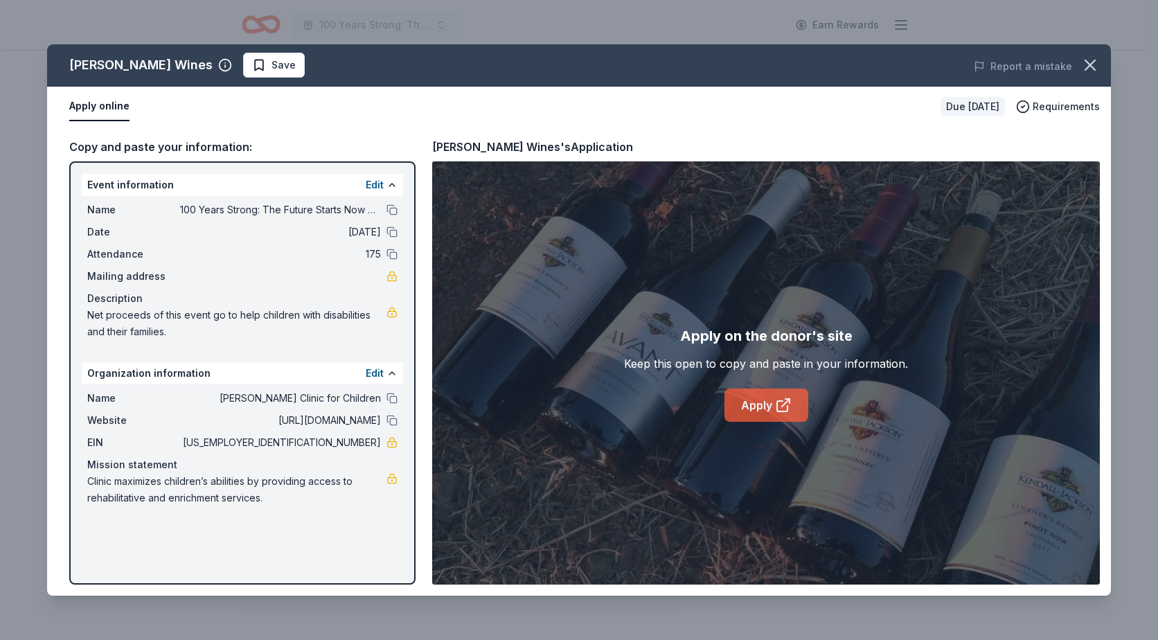
click at [768, 404] on link "Apply" at bounding box center [767, 405] width 84 height 33
